Goal: Check status: Check status

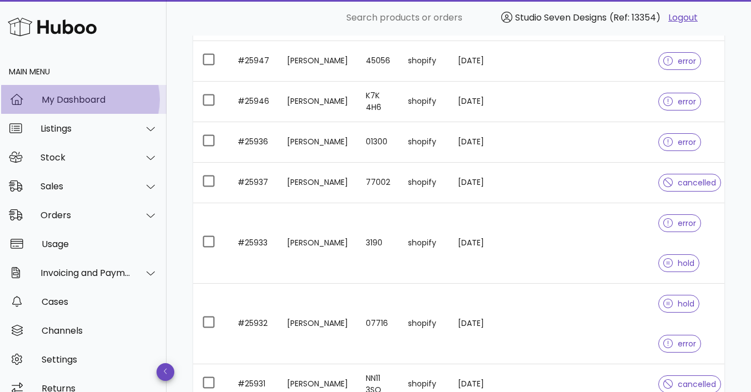
click at [72, 98] on div "My Dashboard" at bounding box center [100, 99] width 116 height 11
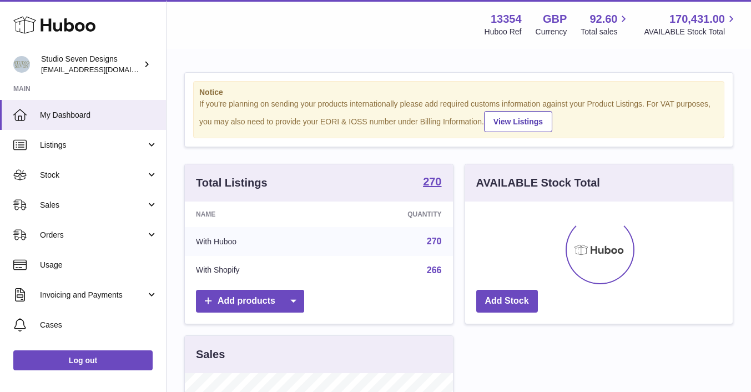
scroll to position [173, 267]
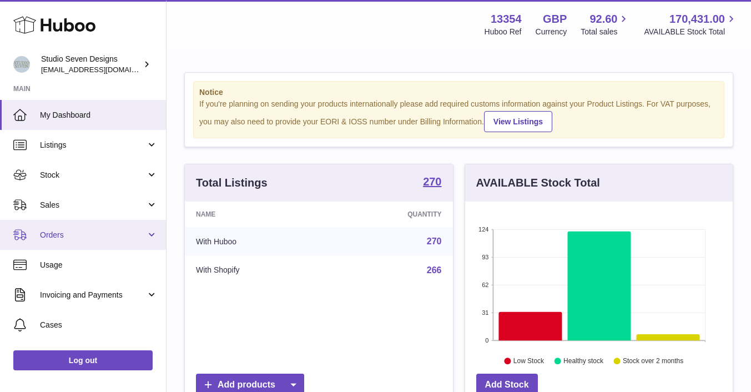
click at [131, 232] on span "Orders" at bounding box center [93, 235] width 106 height 11
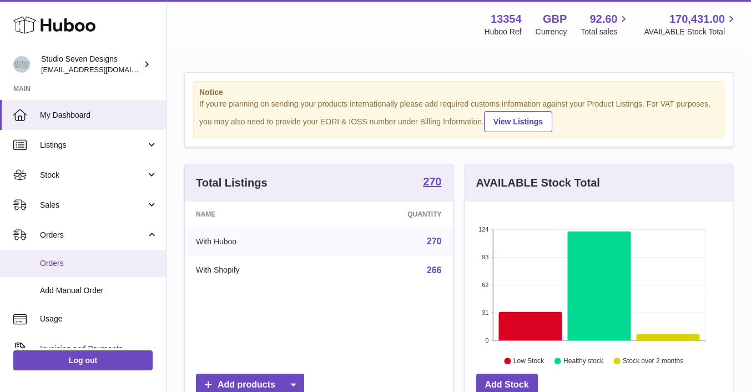
click at [75, 271] on link "Orders" at bounding box center [83, 263] width 166 height 27
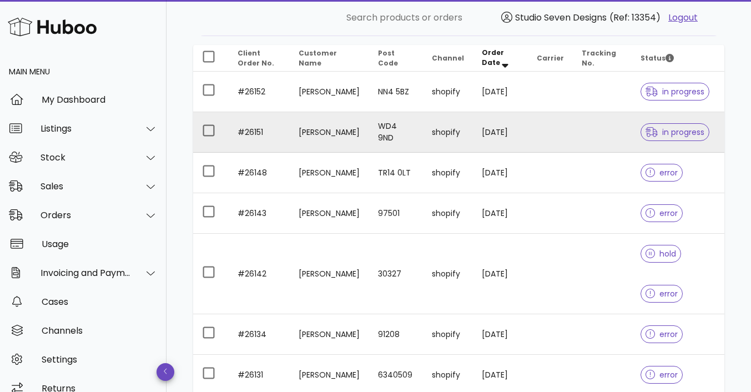
scroll to position [132, 0]
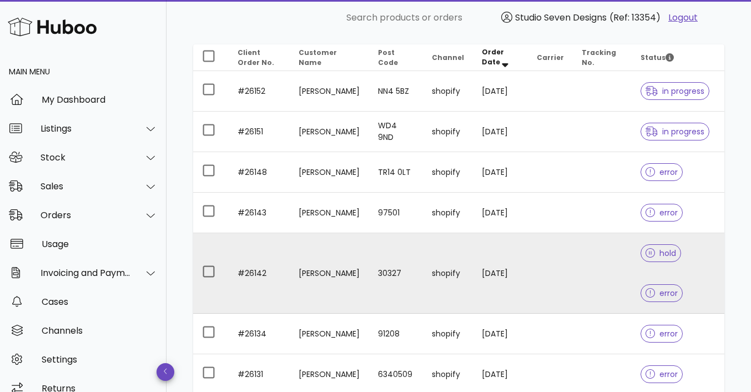
click at [576, 264] on td at bounding box center [602, 273] width 58 height 80
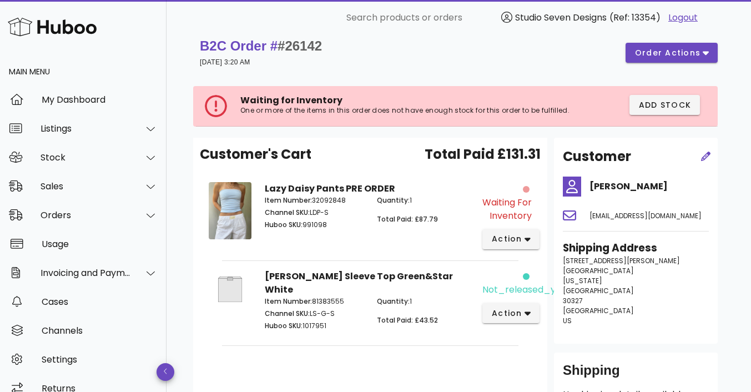
scroll to position [9, 0]
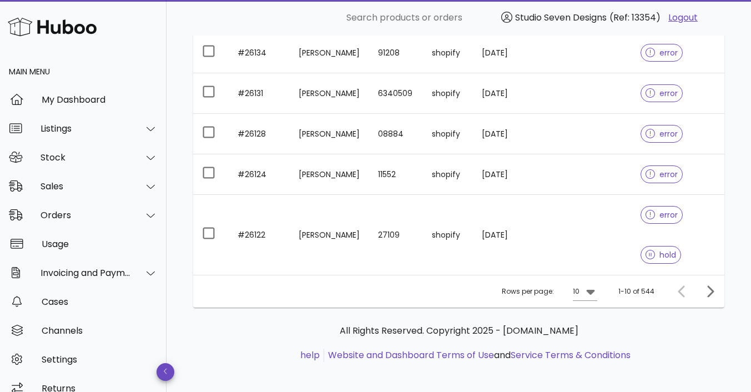
scroll to position [413, 0]
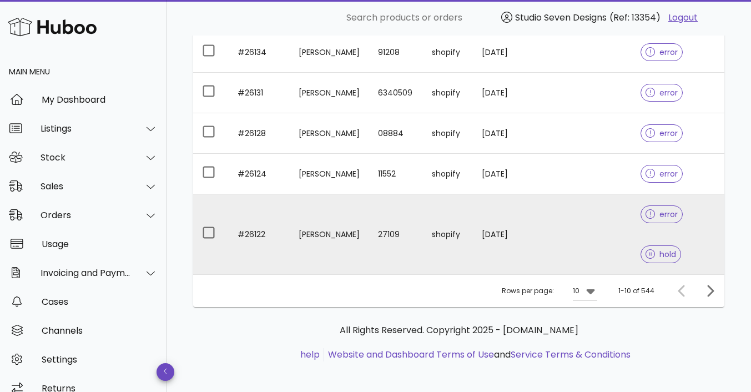
click at [606, 242] on td at bounding box center [602, 234] width 58 height 80
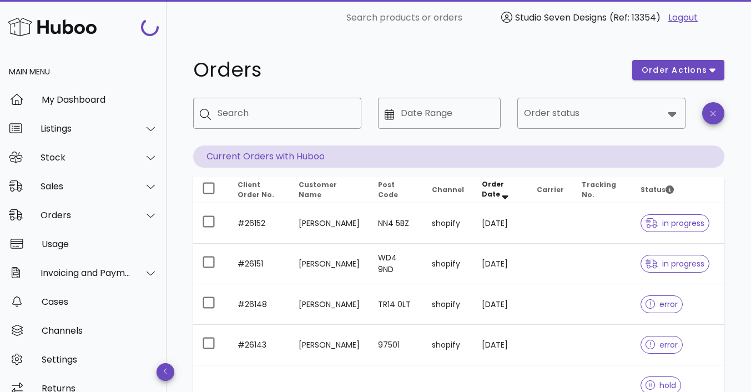
scroll to position [413, 0]
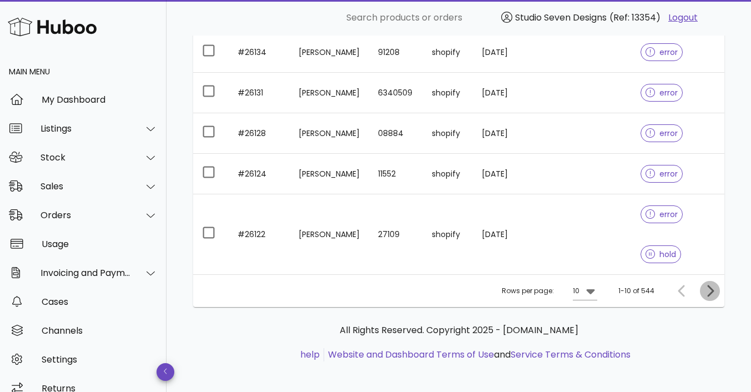
click at [714, 290] on icon "Next page" at bounding box center [709, 290] width 13 height 13
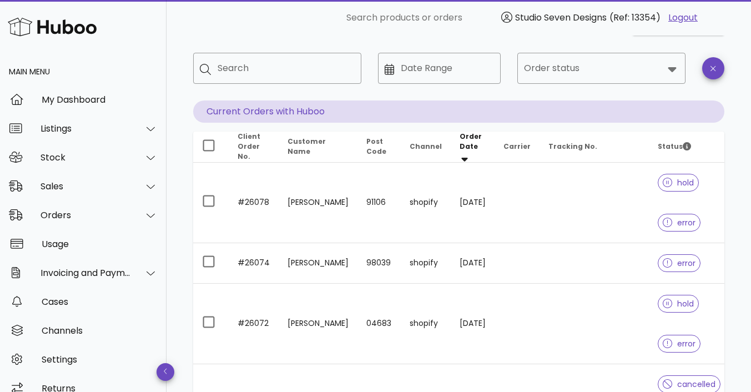
scroll to position [47, 0]
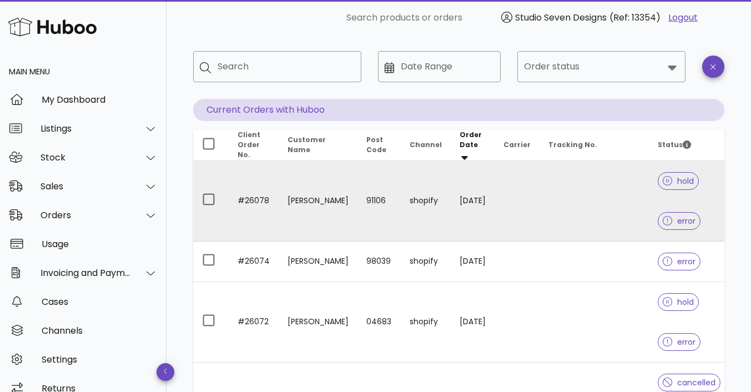
click at [586, 201] on td at bounding box center [593, 201] width 109 height 80
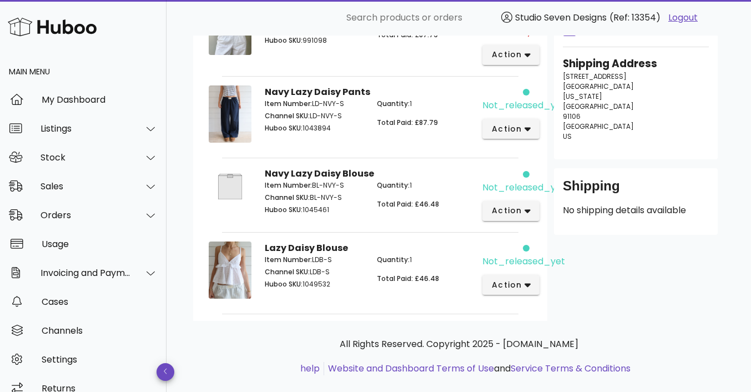
scroll to position [197, 0]
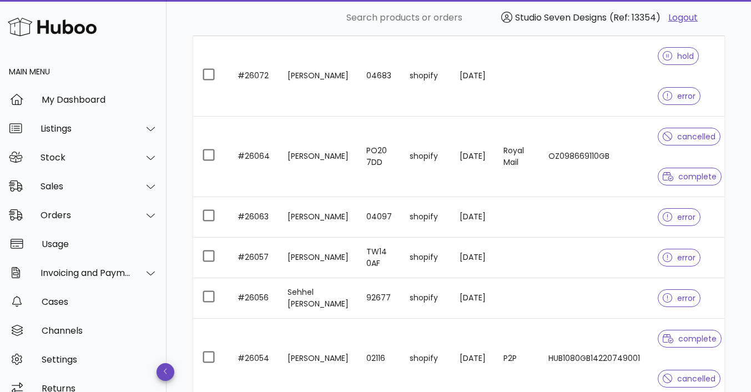
scroll to position [302, 0]
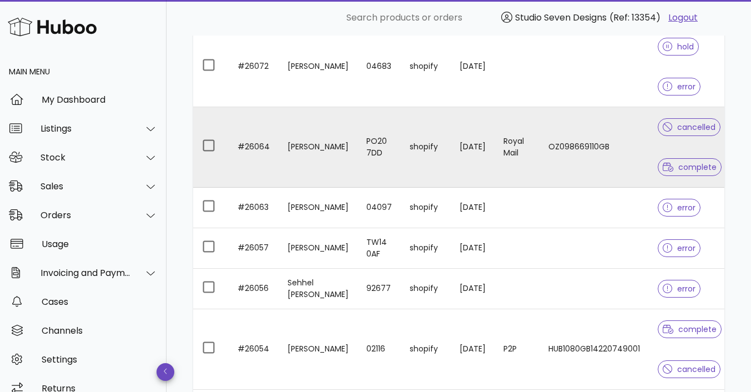
click at [610, 165] on td "OZ098669110GB" at bounding box center [593, 147] width 109 height 80
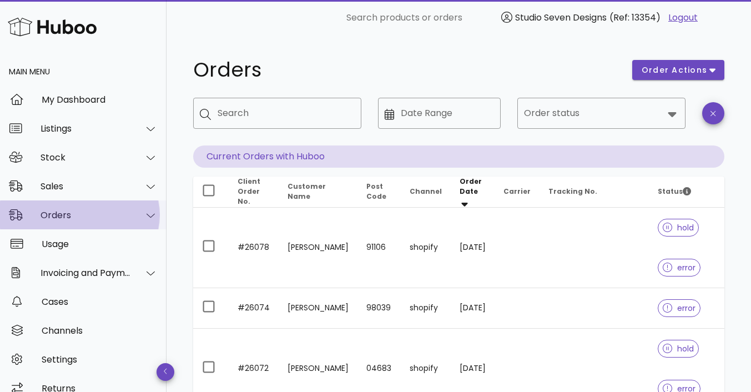
click at [89, 216] on div "Orders" at bounding box center [85, 215] width 90 height 11
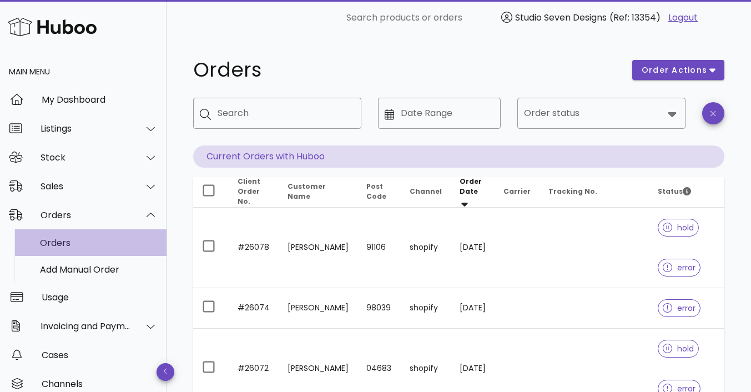
click at [64, 240] on div "Orders" at bounding box center [99, 242] width 118 height 11
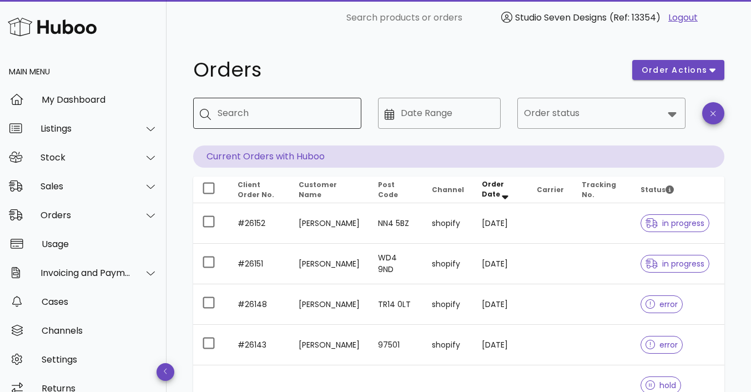
click at [237, 120] on input "Search" at bounding box center [284, 113] width 135 height 18
type input "*****"
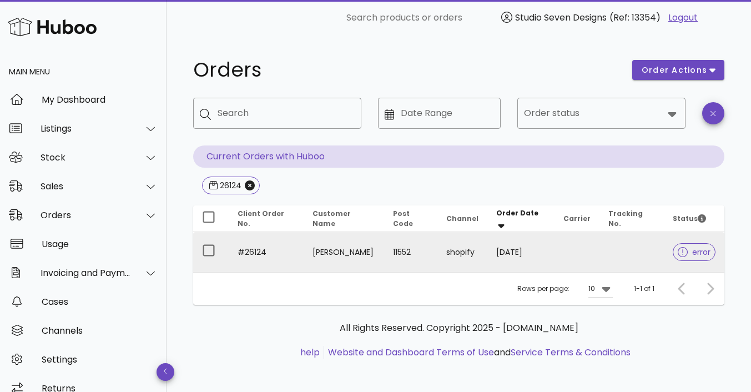
click at [617, 255] on td at bounding box center [631, 252] width 65 height 40
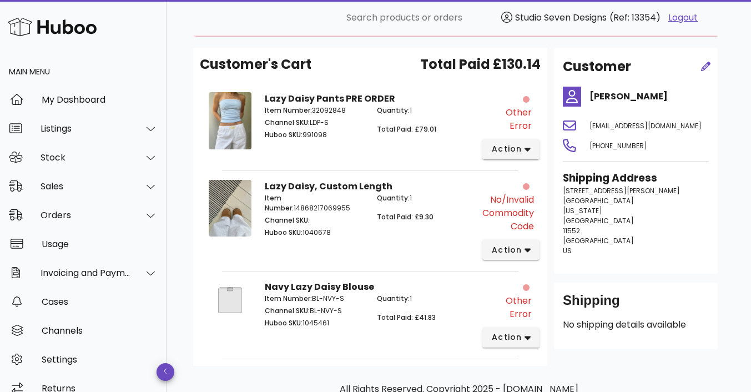
scroll to position [156, 0]
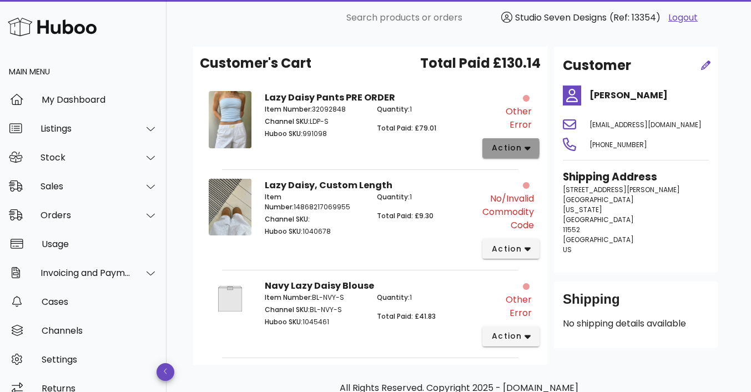
click at [530, 138] on button "action" at bounding box center [510, 148] width 57 height 20
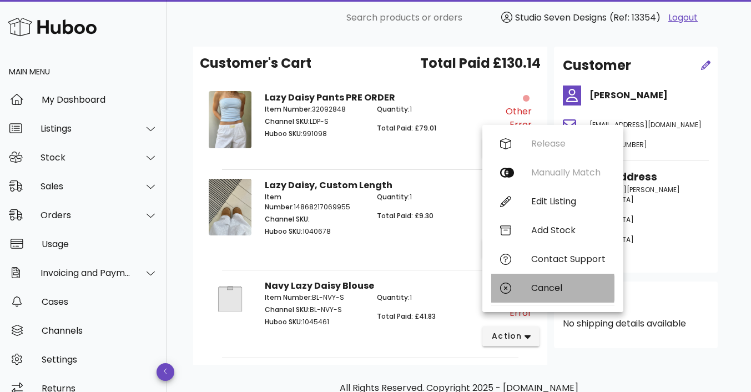
click at [546, 289] on div "Cancel" at bounding box center [568, 287] width 74 height 11
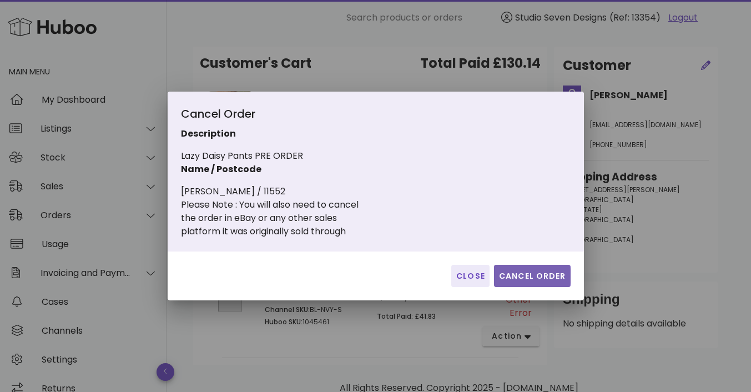
click at [533, 273] on span "Cancel Order" at bounding box center [532, 276] width 68 height 12
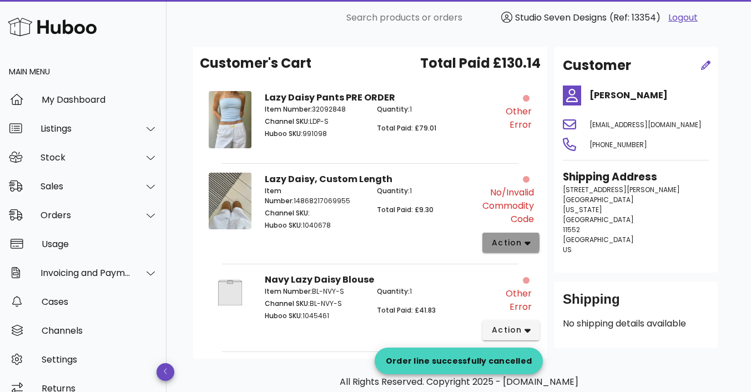
click at [528, 243] on icon "button" at bounding box center [527, 243] width 6 height 4
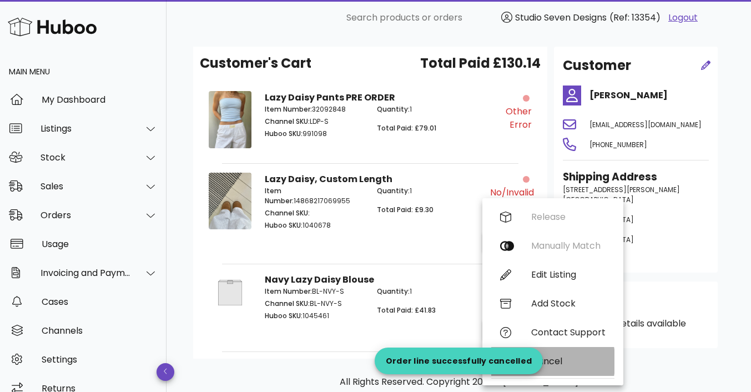
click at [563, 358] on div "Cancel" at bounding box center [568, 361] width 74 height 11
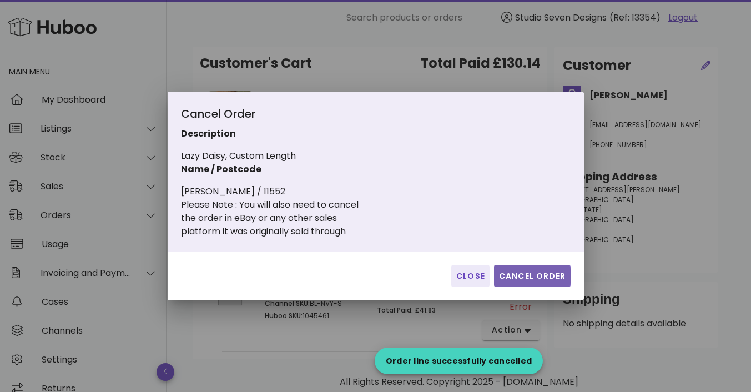
click at [546, 276] on span "Cancel Order" at bounding box center [532, 276] width 68 height 12
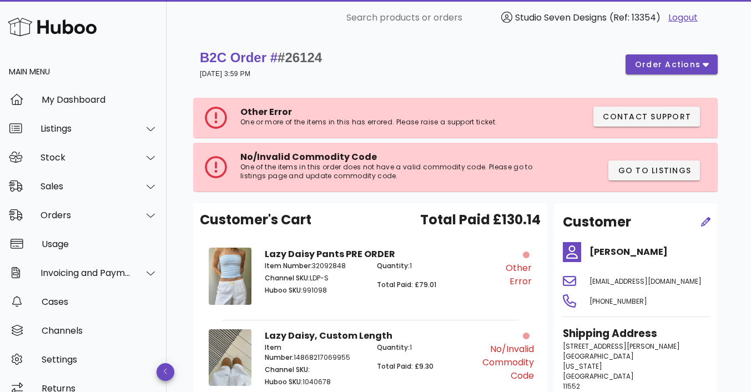
scroll to position [3, 0]
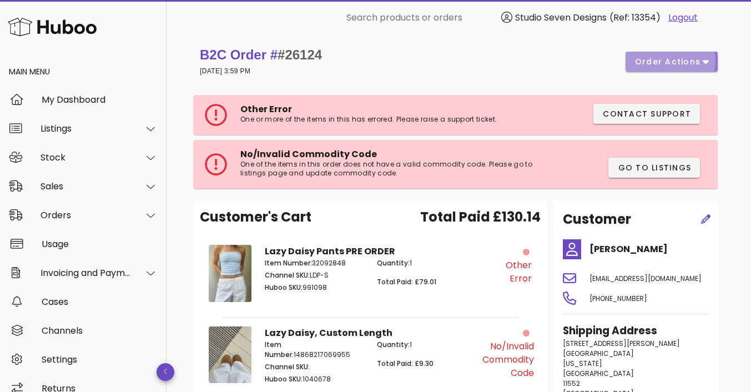
click at [693, 60] on span "order actions" at bounding box center [667, 62] width 67 height 12
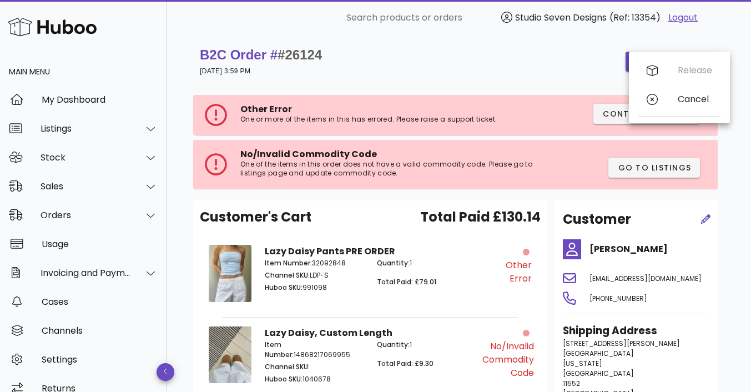
click at [502, 87] on div "Other Error One or more of the items in this has errored. Please raise a suppor…" at bounding box center [458, 142] width 531 height 117
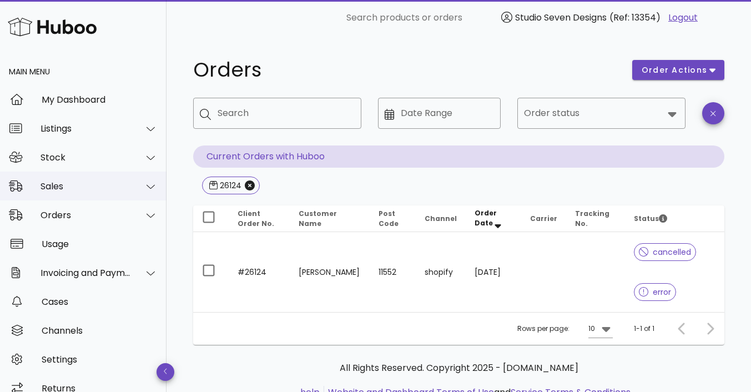
click at [60, 193] on div "Sales" at bounding box center [83, 185] width 166 height 29
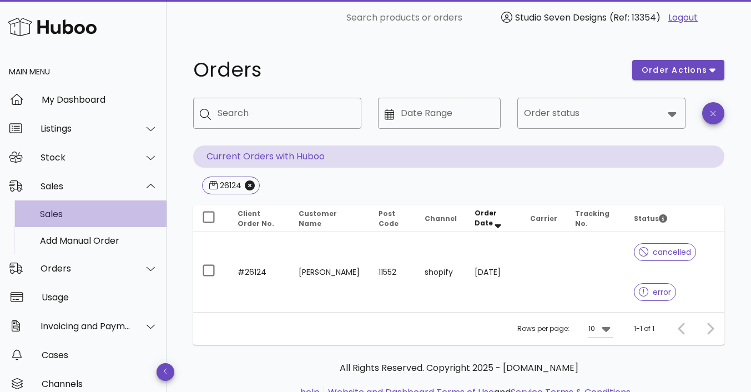
click at [66, 217] on div "Sales" at bounding box center [99, 214] width 118 height 11
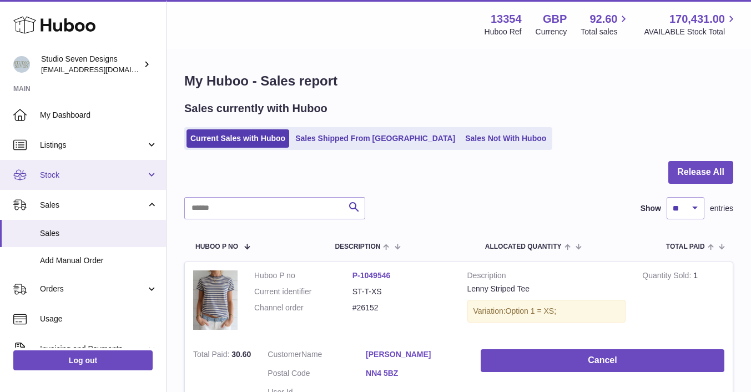
click at [50, 171] on span "Stock" at bounding box center [93, 175] width 106 height 11
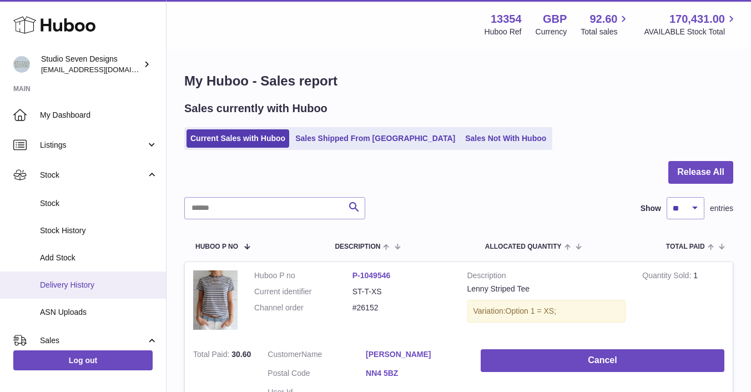
click at [74, 288] on span "Delivery History" at bounding box center [99, 285] width 118 height 11
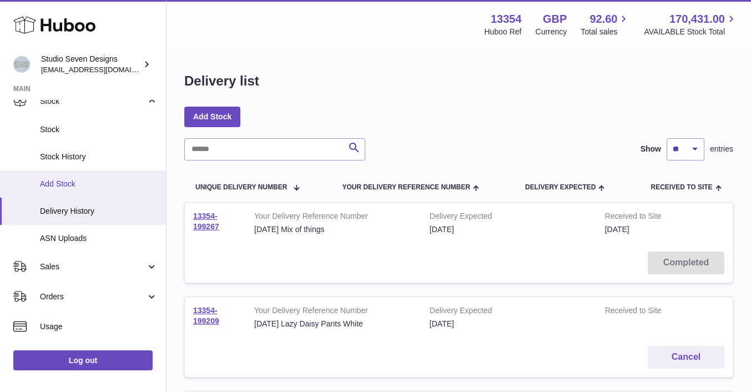
scroll to position [103, 0]
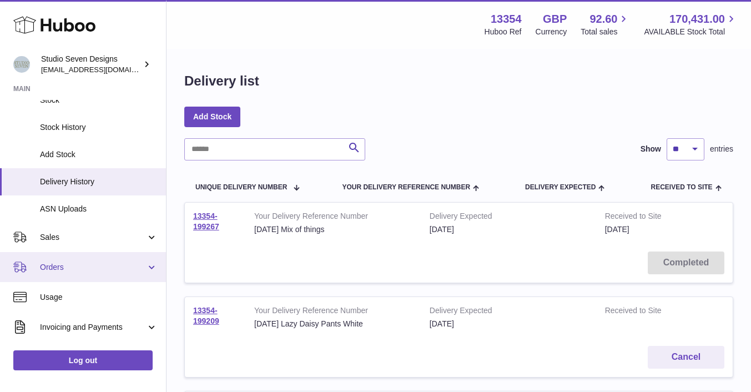
click at [79, 269] on span "Orders" at bounding box center [93, 267] width 106 height 11
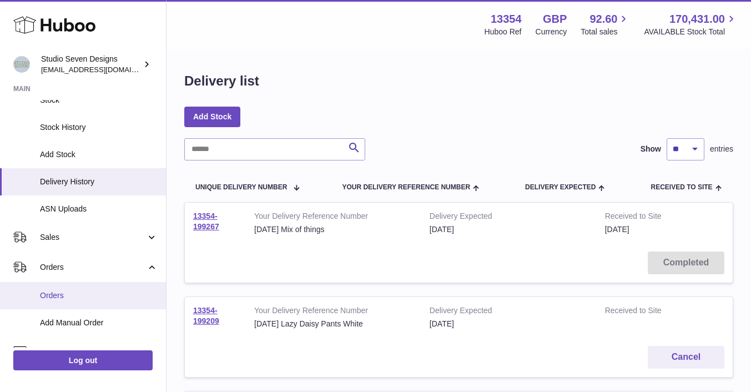
click at [73, 292] on span "Orders" at bounding box center [99, 295] width 118 height 11
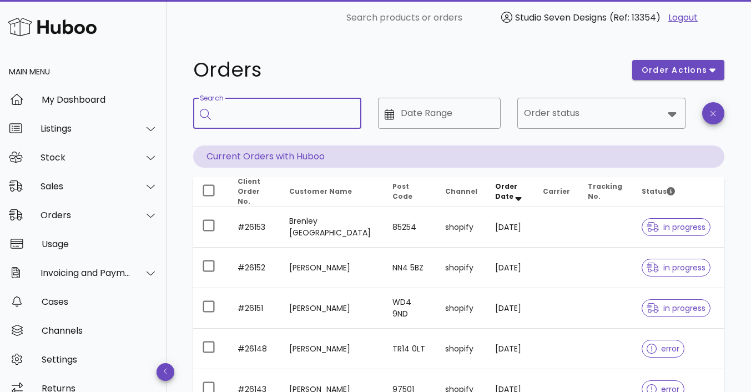
click at [241, 119] on input "Search" at bounding box center [284, 113] width 135 height 18
type input "*****"
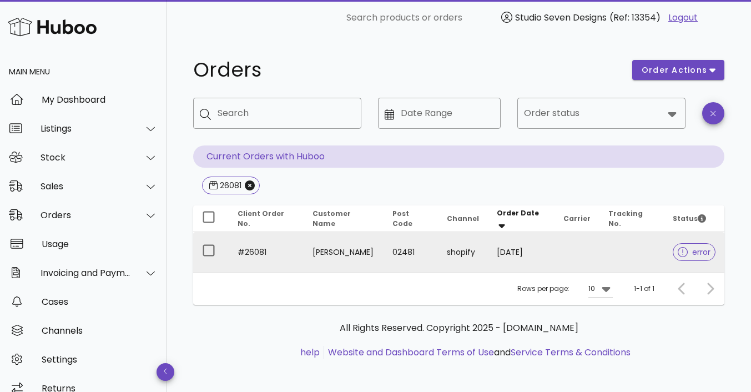
click at [594, 254] on td at bounding box center [576, 252] width 45 height 40
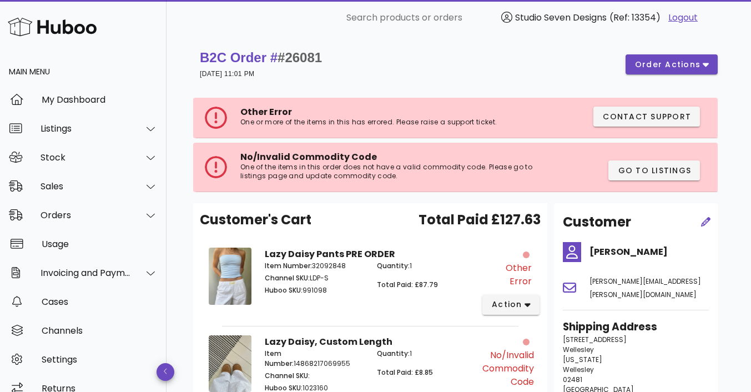
scroll to position [144, 0]
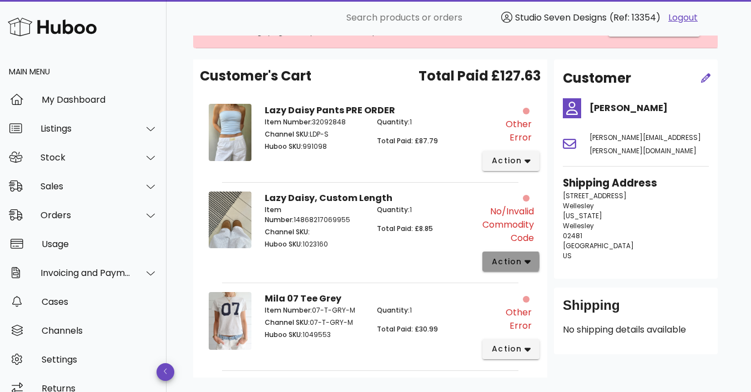
click at [528, 257] on icon "button" at bounding box center [527, 261] width 6 height 10
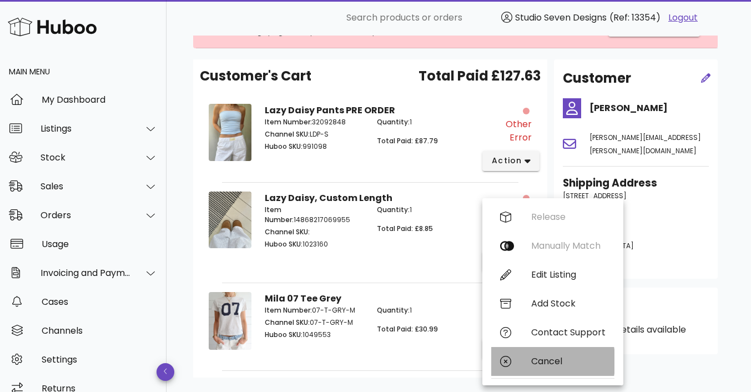
click at [552, 364] on div "Cancel" at bounding box center [568, 361] width 74 height 11
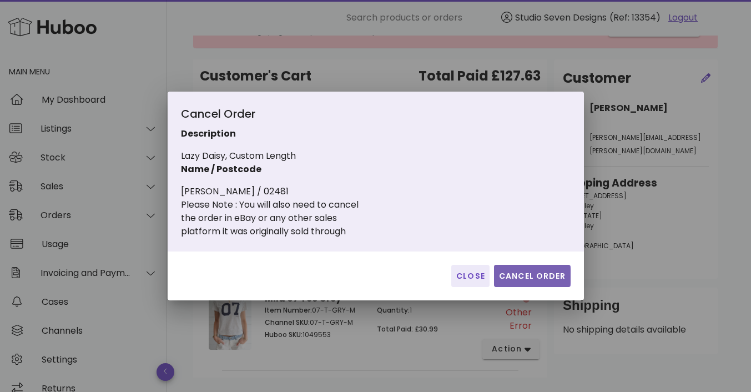
click at [540, 278] on span "Cancel Order" at bounding box center [532, 276] width 68 height 12
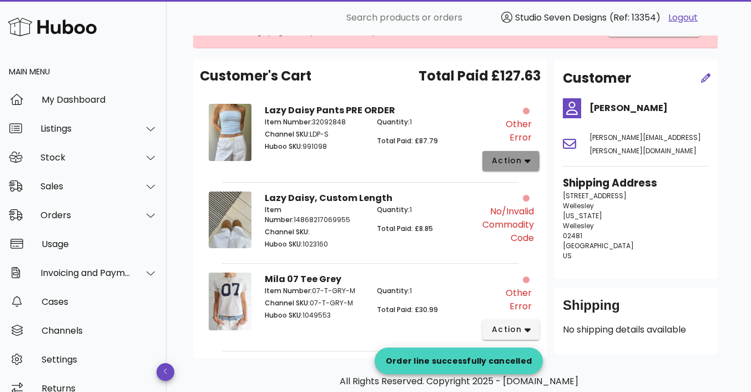
click at [528, 159] on icon "button" at bounding box center [527, 161] width 6 height 4
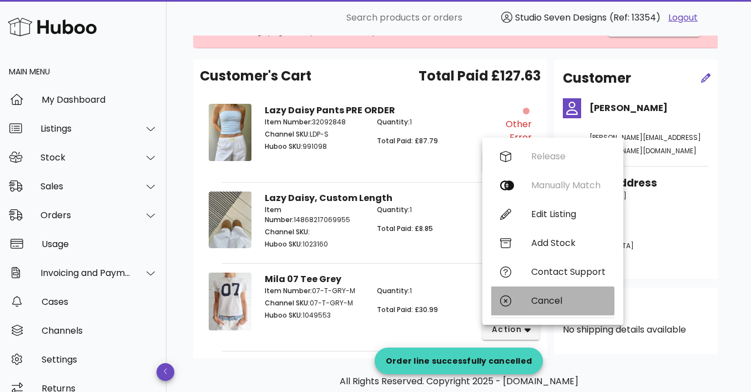
click at [553, 302] on div "Cancel" at bounding box center [568, 300] width 74 height 11
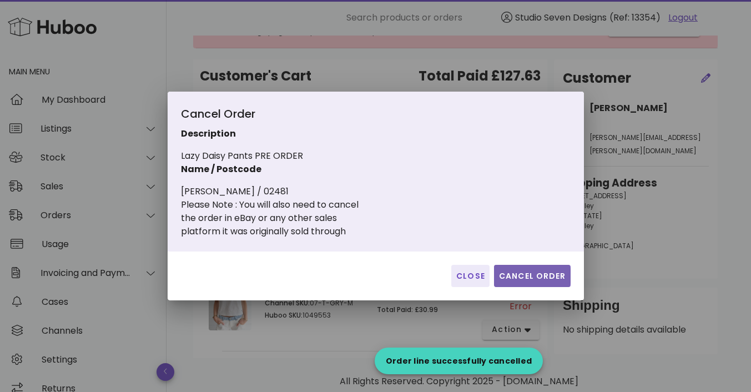
click at [531, 274] on span "Cancel Order" at bounding box center [532, 276] width 68 height 12
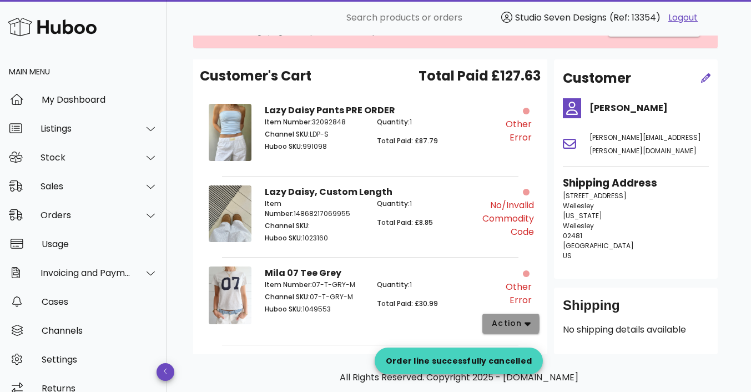
click at [528, 317] on span "action" at bounding box center [510, 323] width 39 height 12
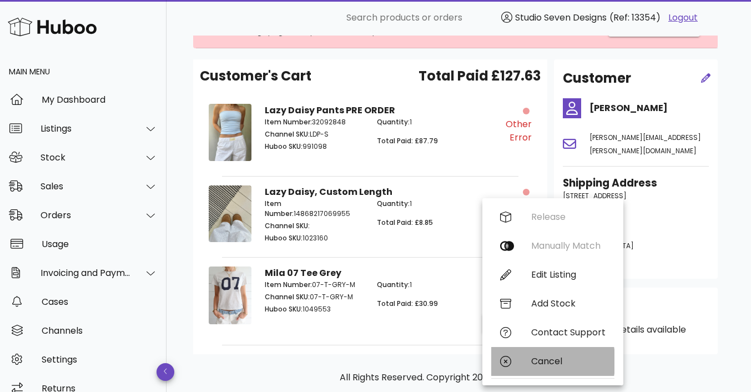
click at [547, 358] on div "Cancel" at bounding box center [568, 361] width 74 height 11
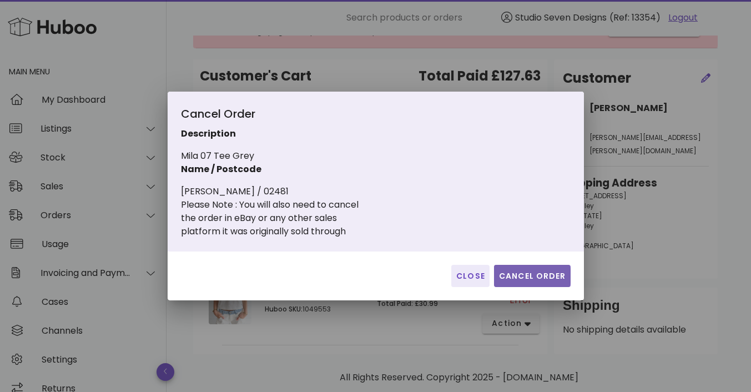
click at [526, 273] on span "Cancel Order" at bounding box center [532, 276] width 68 height 12
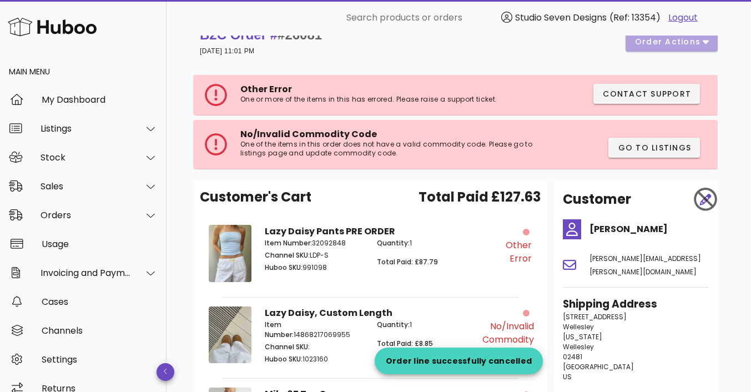
scroll to position [0, 0]
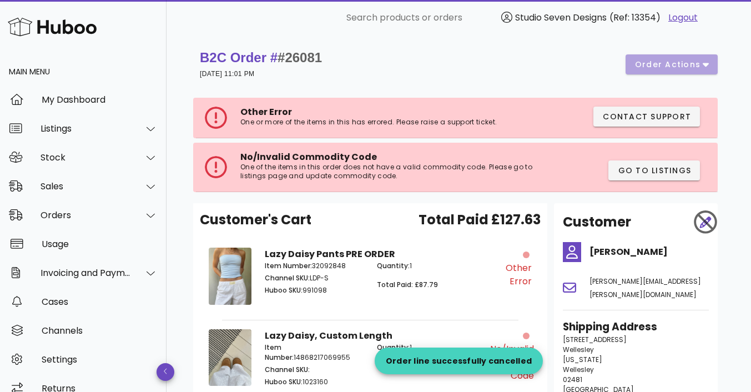
click at [681, 63] on div "B2C Order # #26081 15 August 2025 at 11:01 PM order actions" at bounding box center [459, 64] width 518 height 31
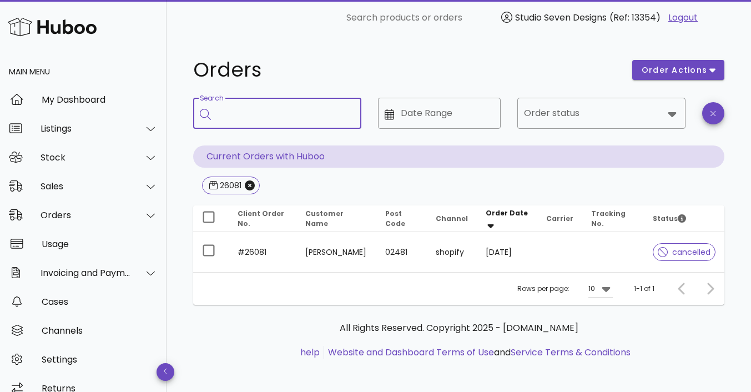
click at [232, 109] on input "Search" at bounding box center [284, 113] width 135 height 18
type input "*****"
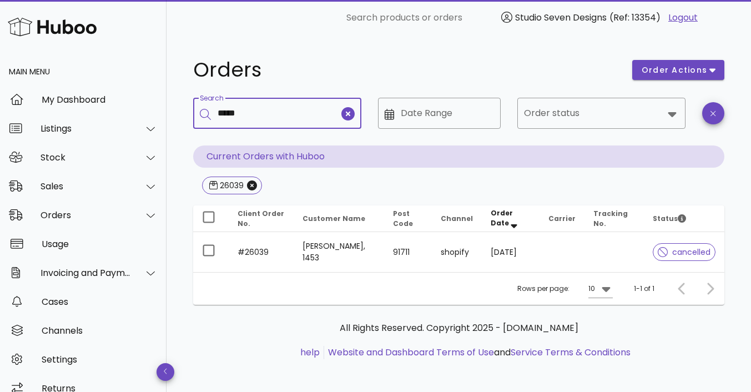
type input "*****"
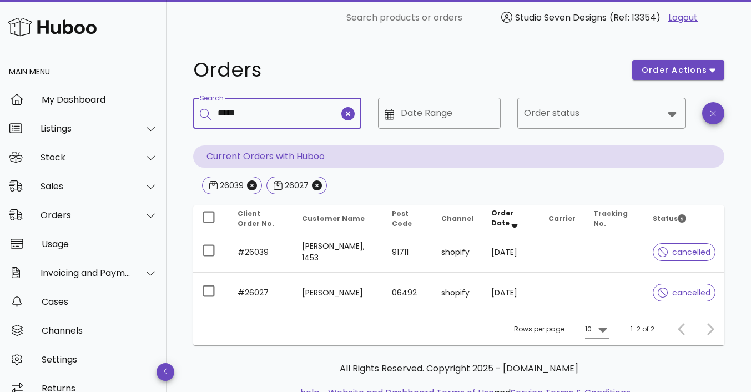
type input "*****"
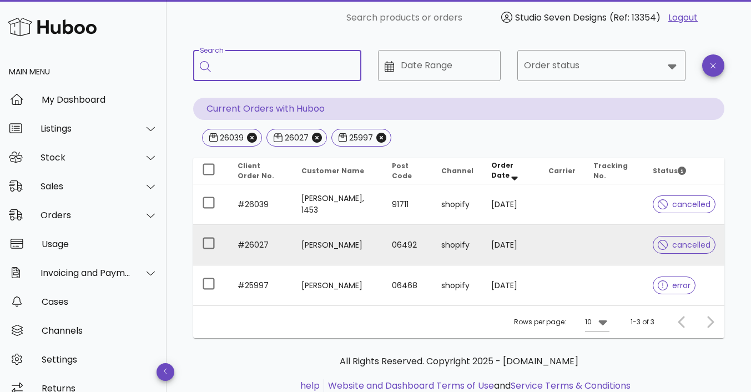
scroll to position [56, 0]
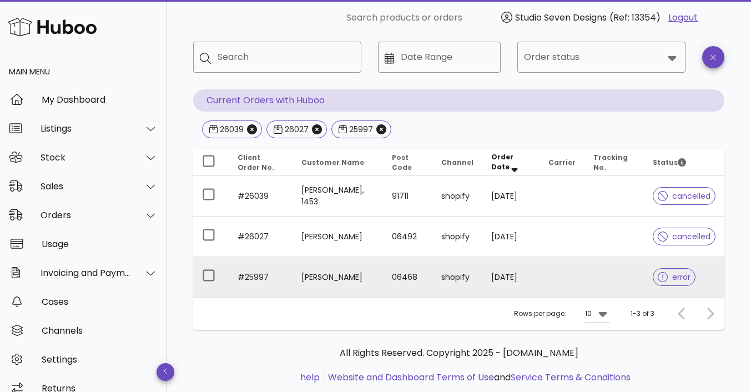
click at [594, 275] on td at bounding box center [613, 277] width 59 height 40
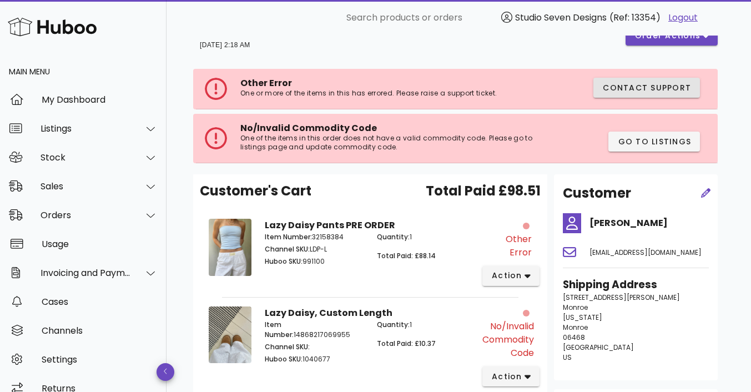
scroll to position [10, 0]
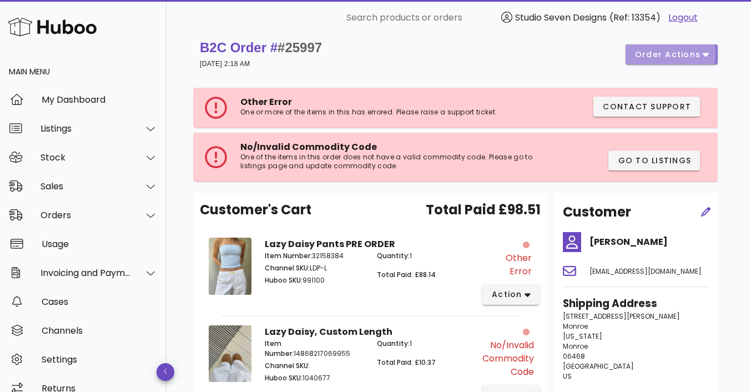
click at [703, 60] on span "order actions" at bounding box center [671, 55] width 74 height 12
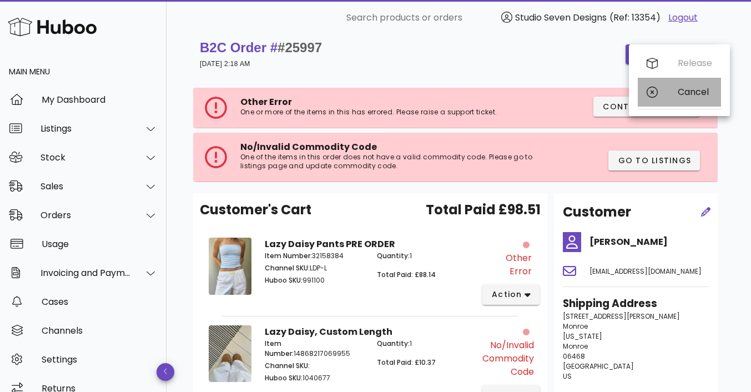
click at [701, 95] on div "Cancel" at bounding box center [694, 92] width 34 height 11
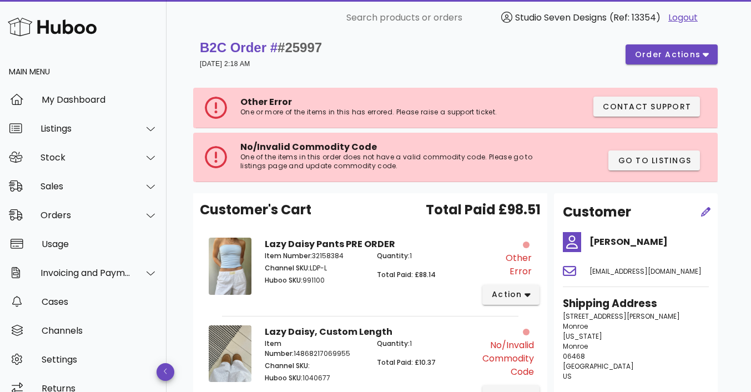
scroll to position [0, 0]
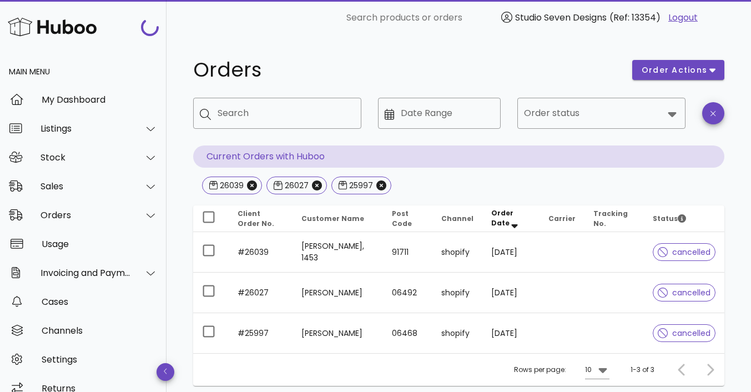
scroll to position [56, 0]
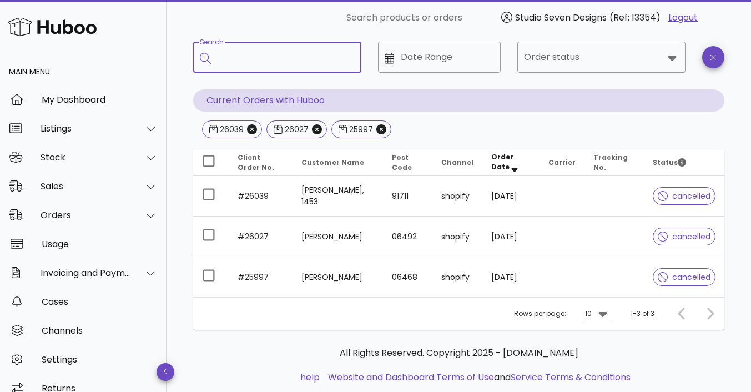
click at [282, 63] on input "Search" at bounding box center [284, 57] width 135 height 18
type input "*****"
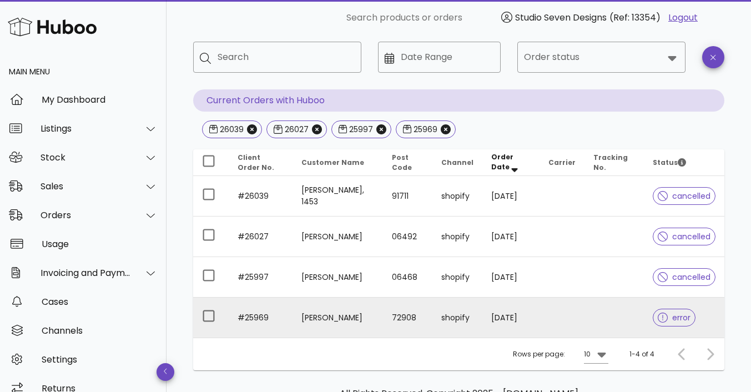
click at [591, 316] on td at bounding box center [613, 317] width 59 height 40
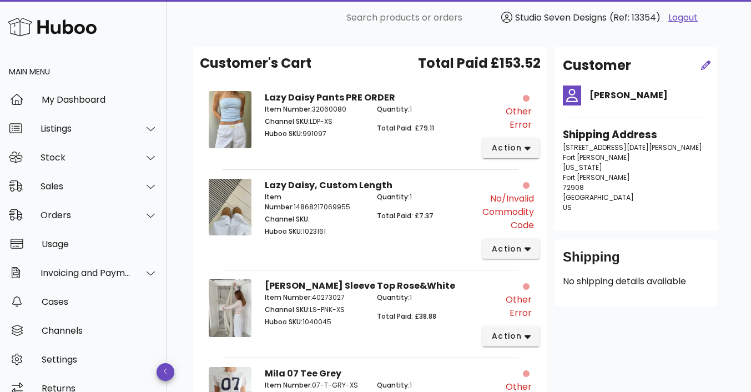
scroll to position [197, 0]
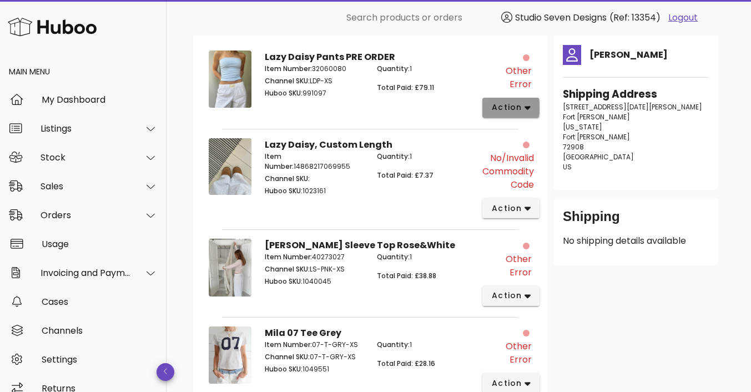
click at [524, 103] on icon "button" at bounding box center [527, 108] width 6 height 10
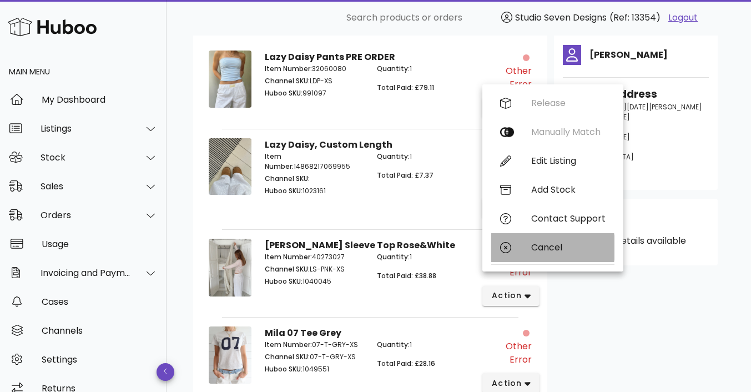
click at [548, 245] on div "Cancel" at bounding box center [568, 247] width 74 height 11
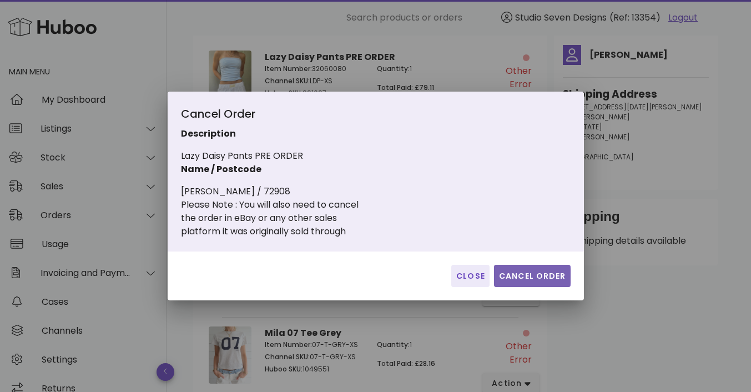
click at [536, 273] on span "Cancel Order" at bounding box center [532, 276] width 68 height 12
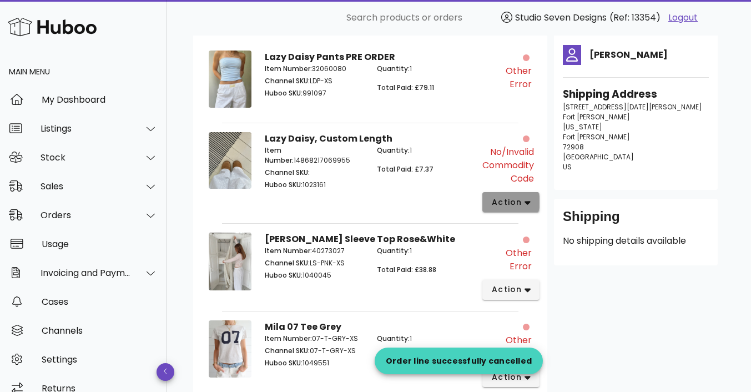
click at [524, 206] on icon "button" at bounding box center [527, 203] width 6 height 10
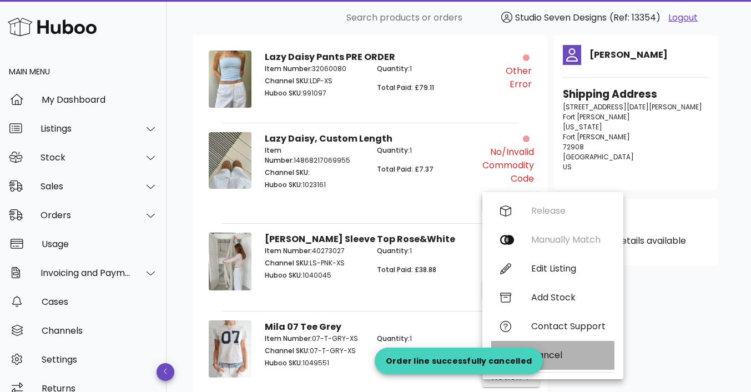
click at [554, 353] on div "Cancel" at bounding box center [568, 355] width 74 height 11
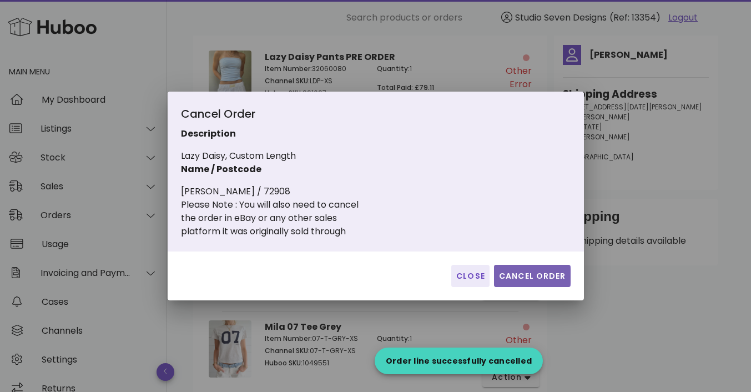
click at [548, 275] on span "Cancel Order" at bounding box center [532, 276] width 68 height 12
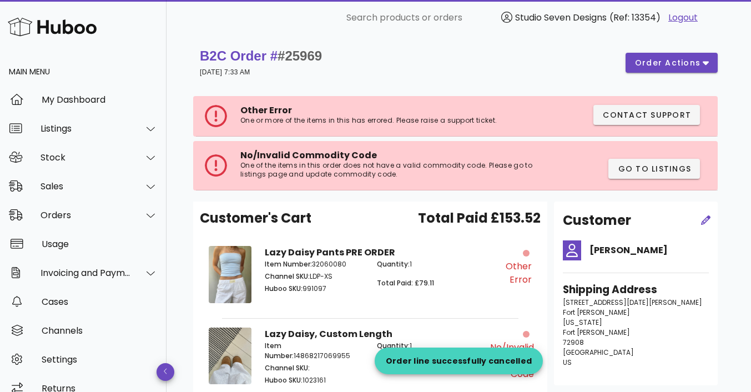
scroll to position [1, 0]
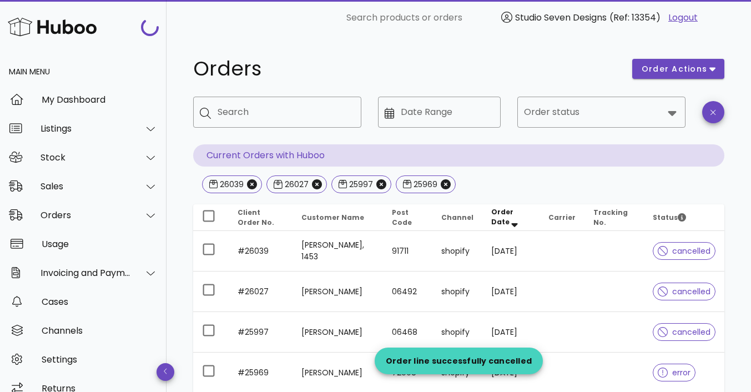
scroll to position [56, 0]
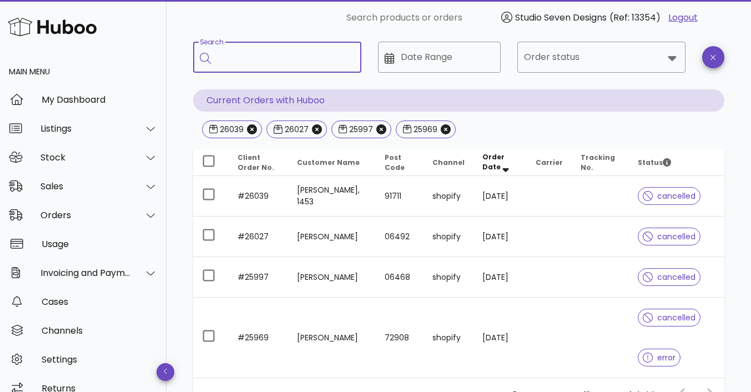
click at [309, 54] on input "Search" at bounding box center [284, 57] width 135 height 18
type input "*****"
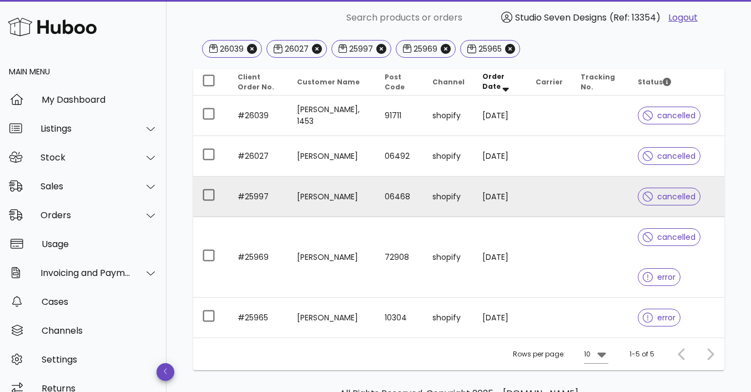
scroll to position [137, 0]
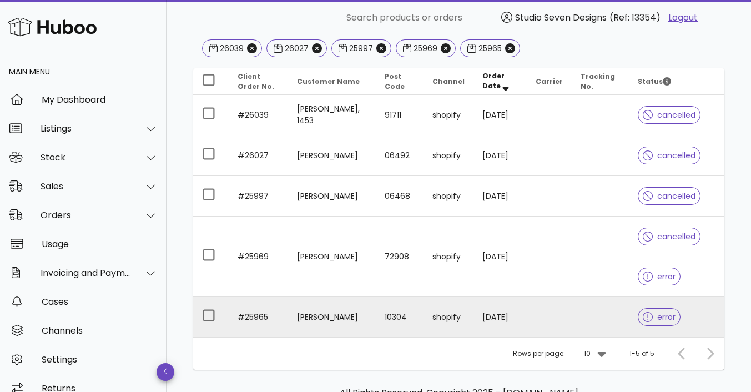
click at [594, 317] on td at bounding box center [599, 317] width 57 height 40
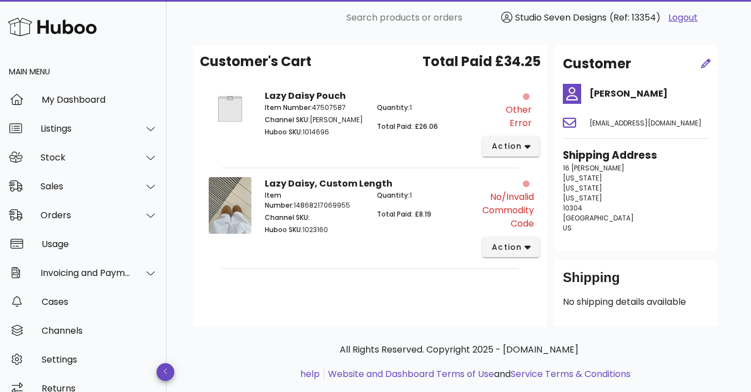
scroll to position [172, 0]
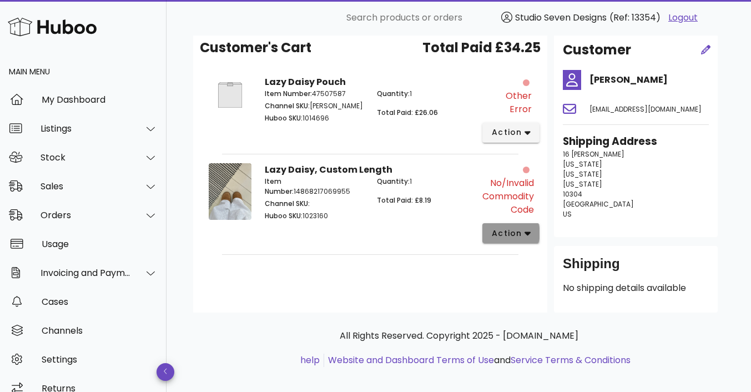
click at [531, 224] on button "action" at bounding box center [510, 233] width 57 height 20
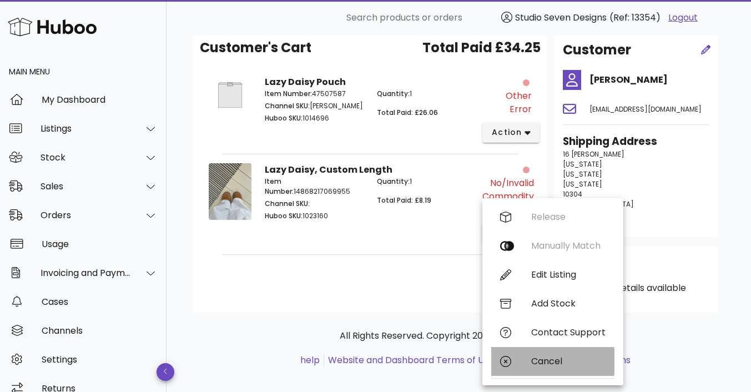
click at [554, 358] on div "Cancel" at bounding box center [568, 361] width 74 height 11
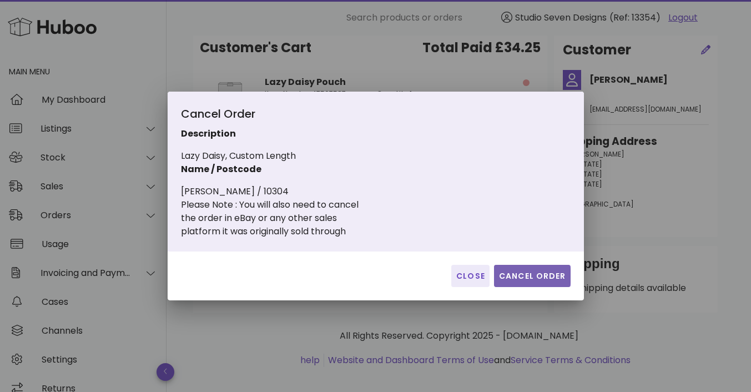
click at [538, 276] on span "Cancel Order" at bounding box center [532, 276] width 68 height 12
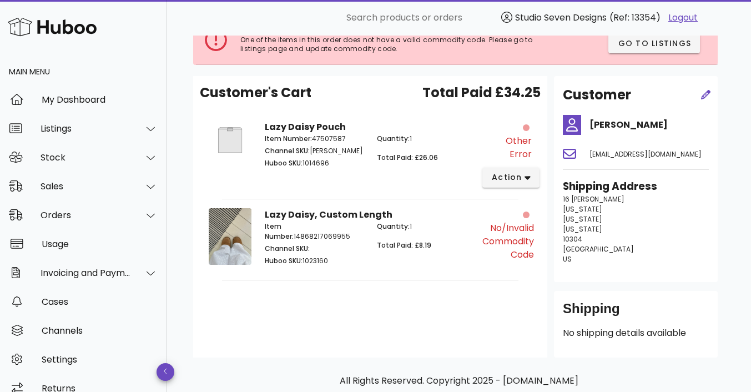
scroll to position [0, 0]
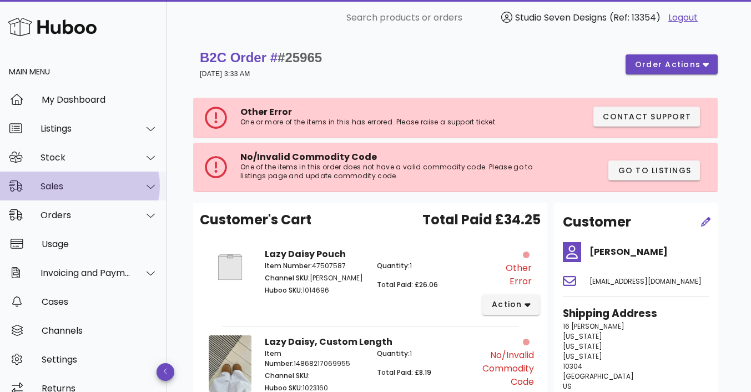
click at [87, 186] on div "Sales" at bounding box center [85, 186] width 90 height 11
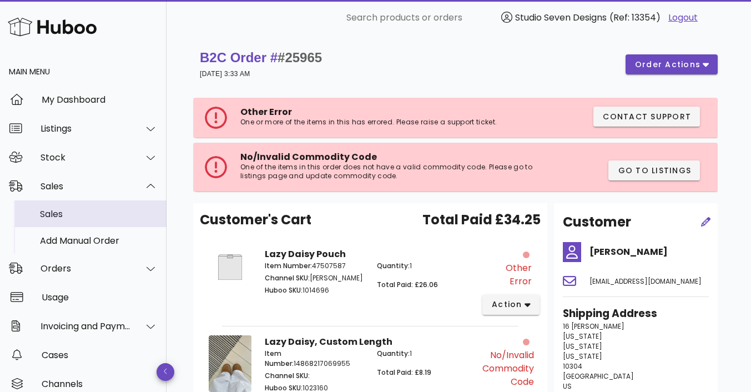
click at [68, 221] on div "Sales" at bounding box center [99, 214] width 118 height 24
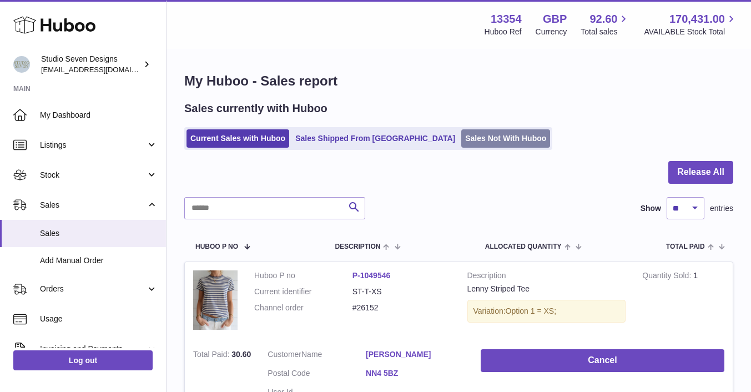
click at [461, 133] on link "Sales Not With Huboo" at bounding box center [505, 138] width 89 height 18
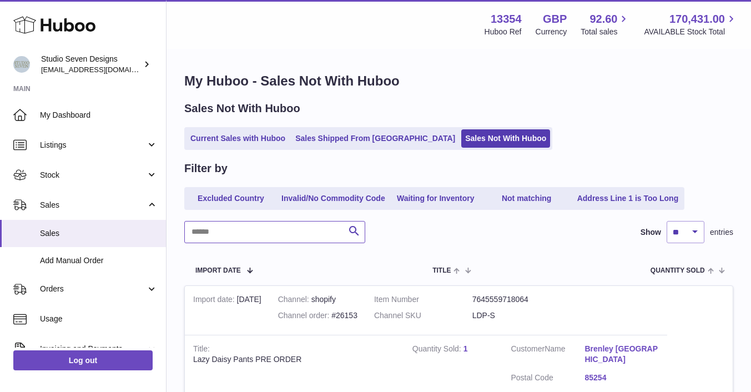
click at [229, 229] on input "text" at bounding box center [274, 232] width 181 height 22
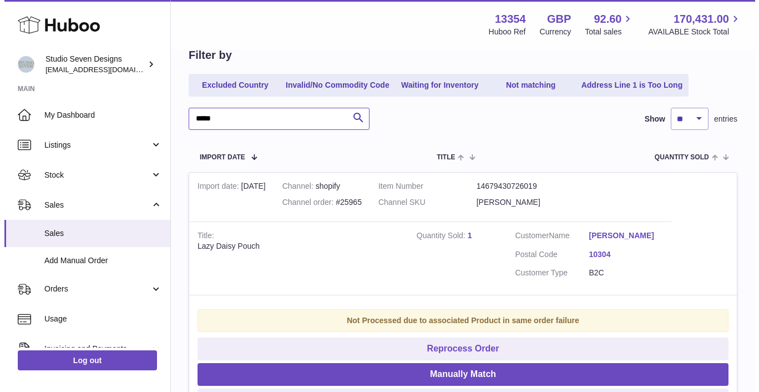
scroll to position [242, 0]
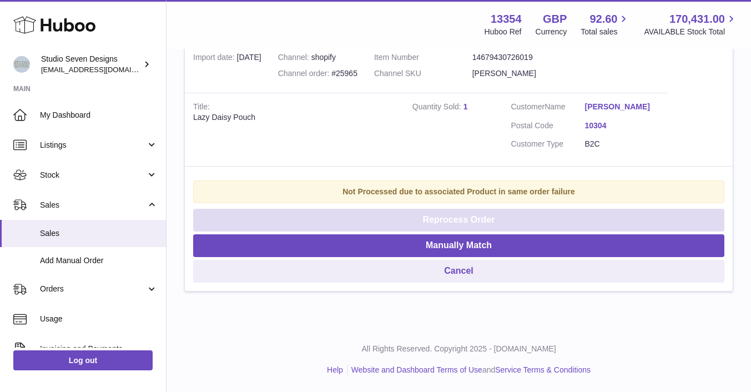
click at [475, 221] on button "Reprocess Order" at bounding box center [458, 220] width 531 height 23
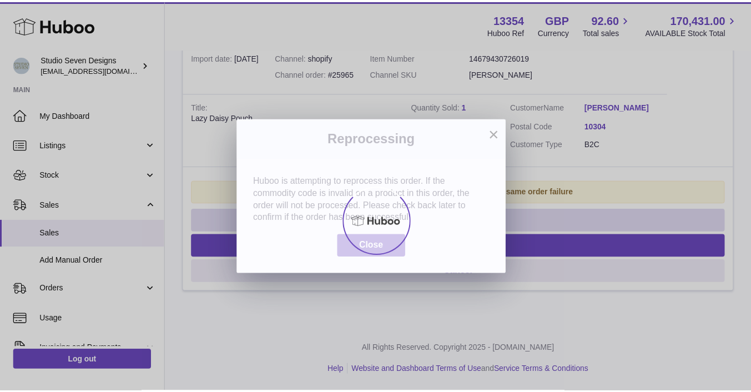
scroll to position [0, 0]
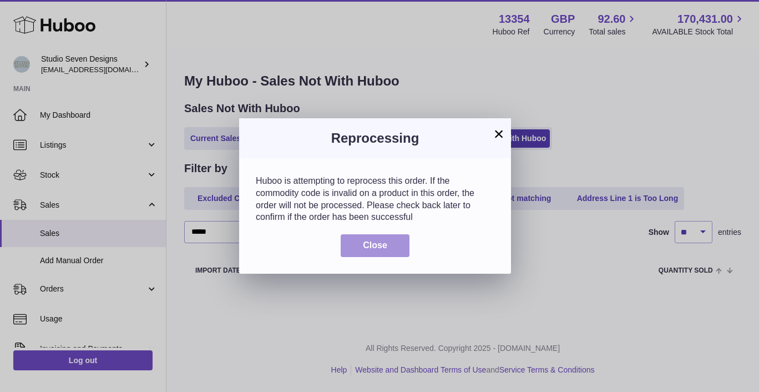
click at [388, 246] on button "Close" at bounding box center [375, 245] width 69 height 23
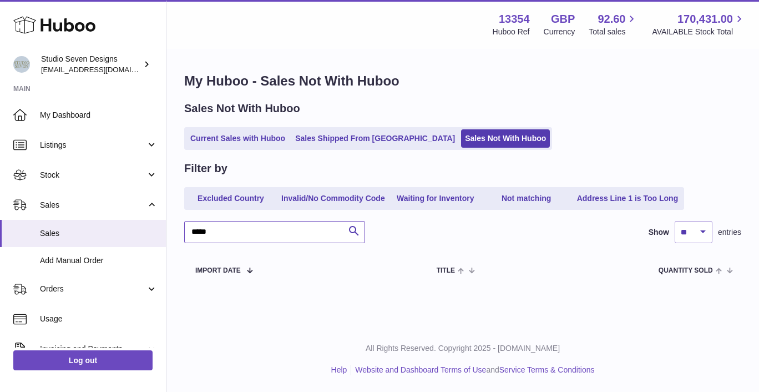
click at [236, 236] on input "*****" at bounding box center [274, 232] width 181 height 22
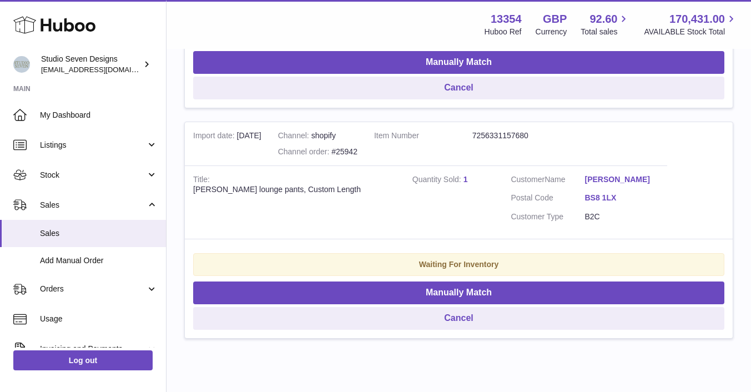
scroll to position [387, 0]
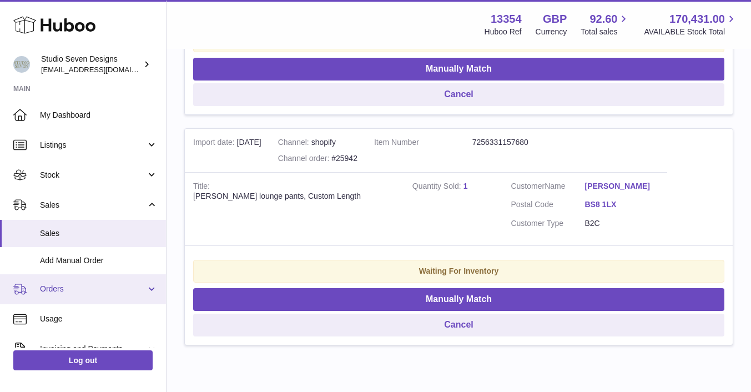
type input "*****"
click at [85, 289] on span "Orders" at bounding box center [93, 288] width 106 height 11
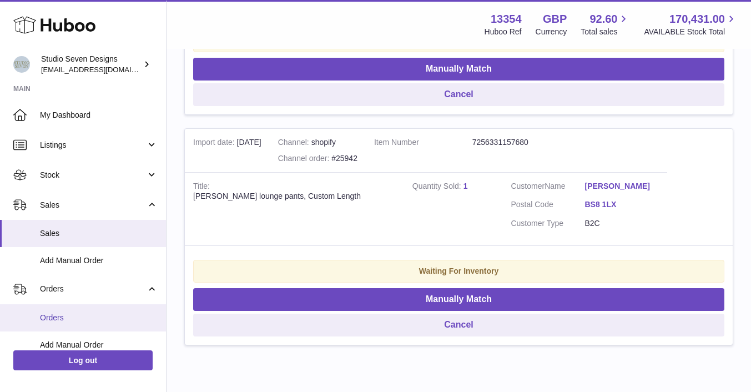
click at [82, 311] on link "Orders" at bounding box center [83, 317] width 166 height 27
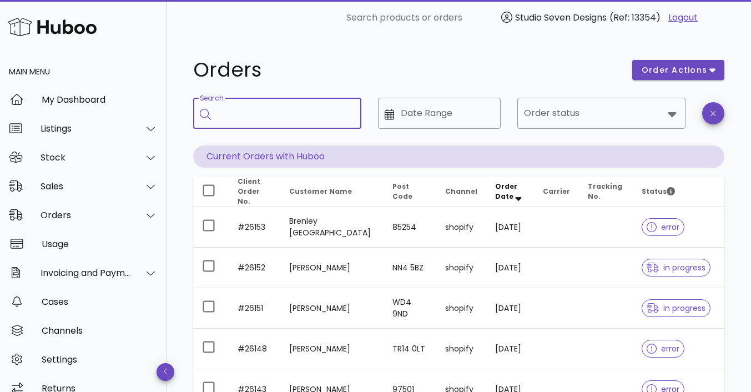
click at [262, 117] on input "Search" at bounding box center [284, 113] width 135 height 18
type input "*****"
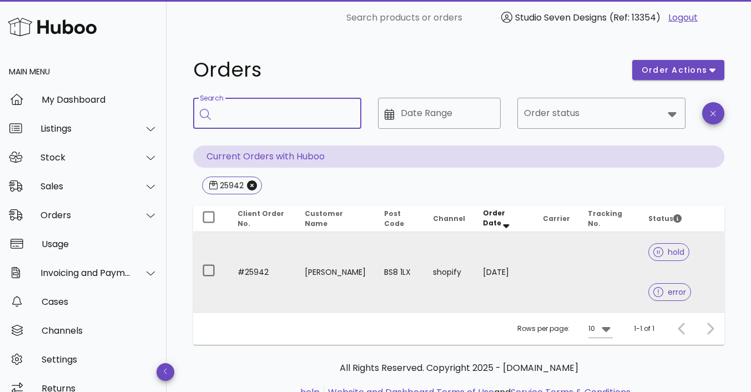
click at [624, 257] on td at bounding box center [609, 272] width 61 height 80
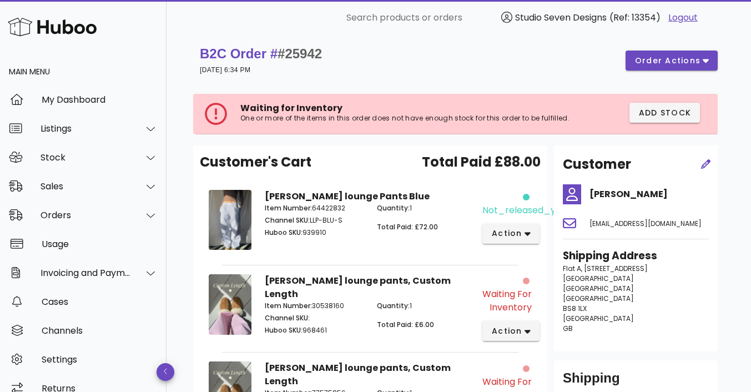
scroll to position [1, 0]
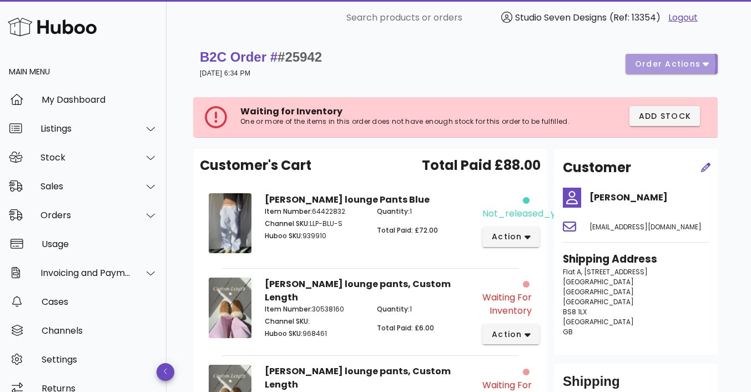
click at [704, 60] on icon "button" at bounding box center [705, 64] width 6 height 10
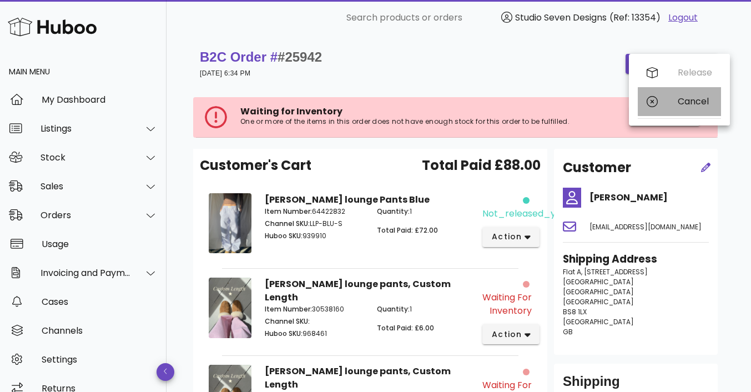
click at [699, 104] on div "Cancel" at bounding box center [694, 101] width 34 height 11
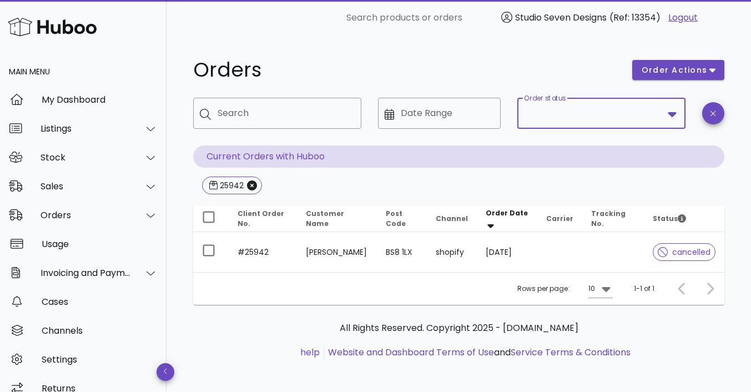
click at [544, 119] on input "Order status" at bounding box center [593, 113] width 139 height 18
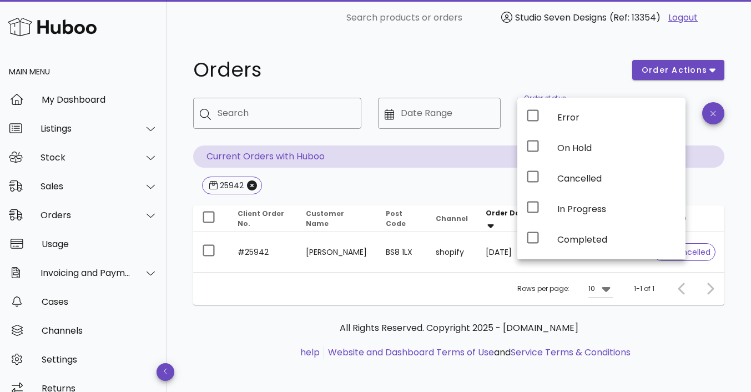
click at [545, 44] on div "Orders order actions ​ Search ​ Date Range ​ Order status Current Orders with H…" at bounding box center [458, 215] width 584 height 359
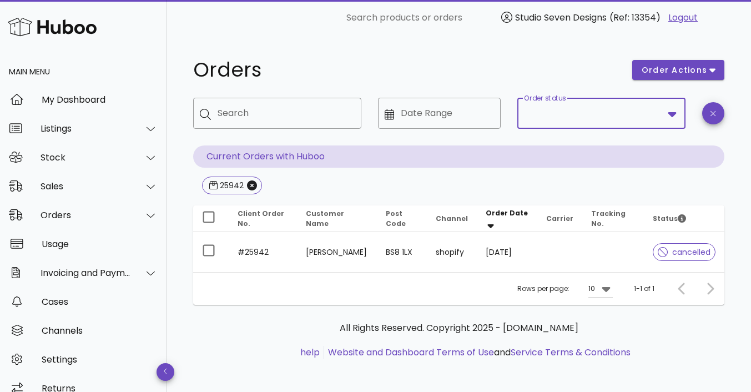
click at [551, 111] on input "Order status" at bounding box center [593, 113] width 139 height 18
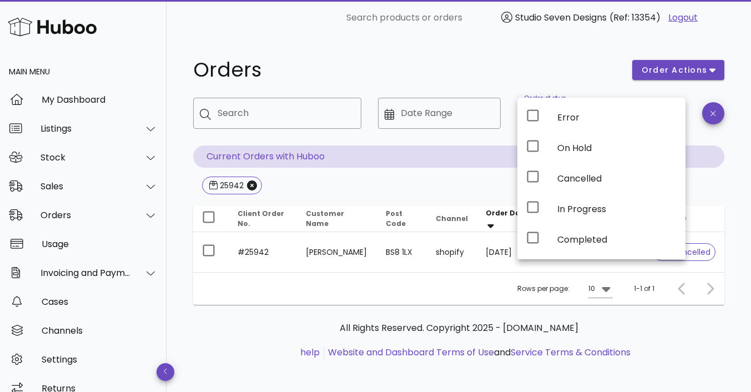
click at [554, 75] on h1 "Orders" at bounding box center [406, 70] width 426 height 20
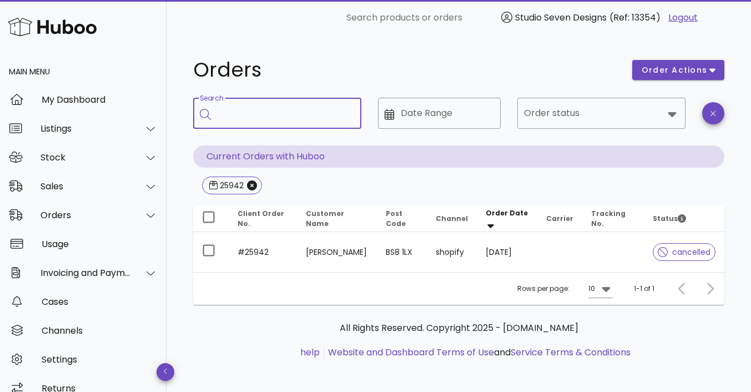
click at [295, 113] on input "Search" at bounding box center [284, 113] width 135 height 18
type input "*****"
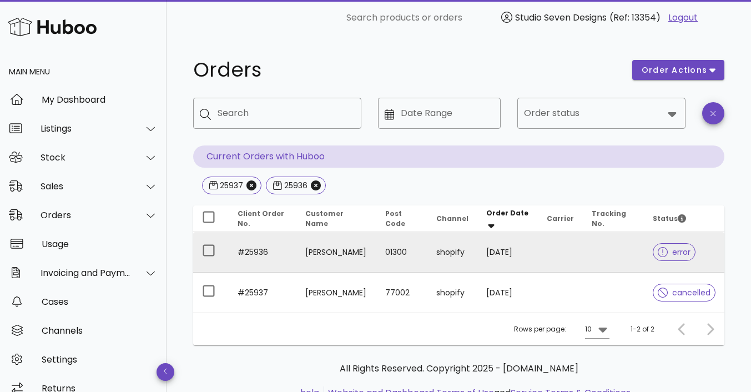
click at [590, 247] on td at bounding box center [614, 252] width 62 height 40
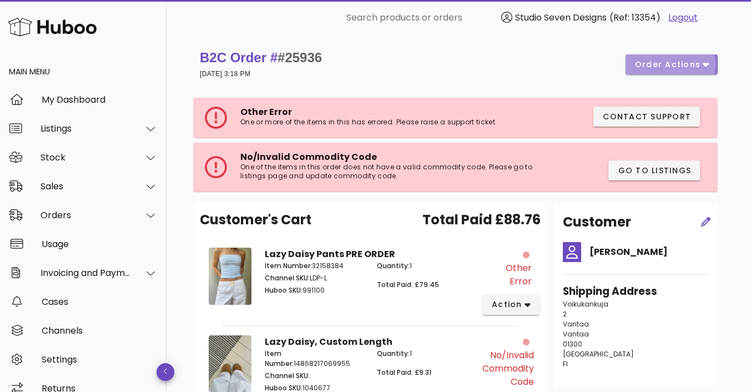
click at [706, 63] on icon "button" at bounding box center [705, 64] width 6 height 10
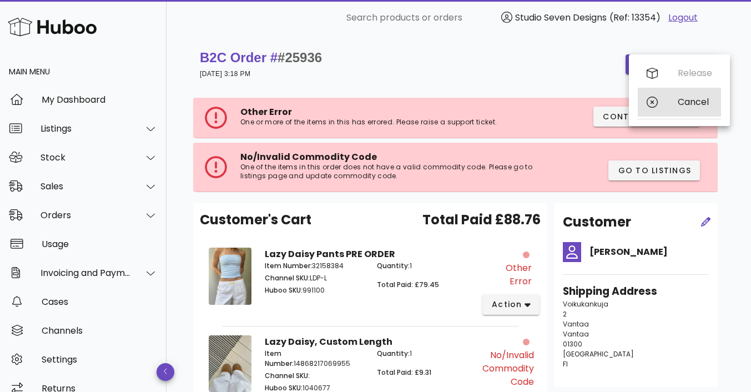
click at [703, 102] on div "Cancel" at bounding box center [694, 102] width 34 height 11
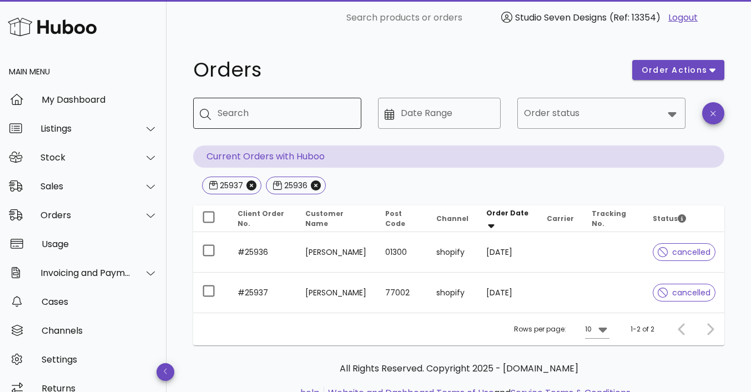
click at [282, 123] on div "Search" at bounding box center [284, 113] width 135 height 31
type input "*****"
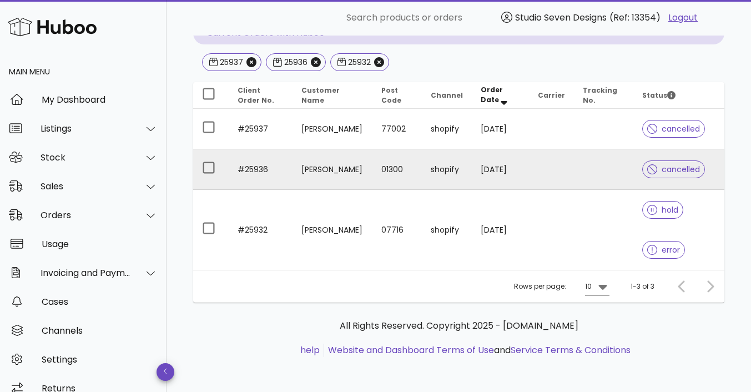
scroll to position [124, 0]
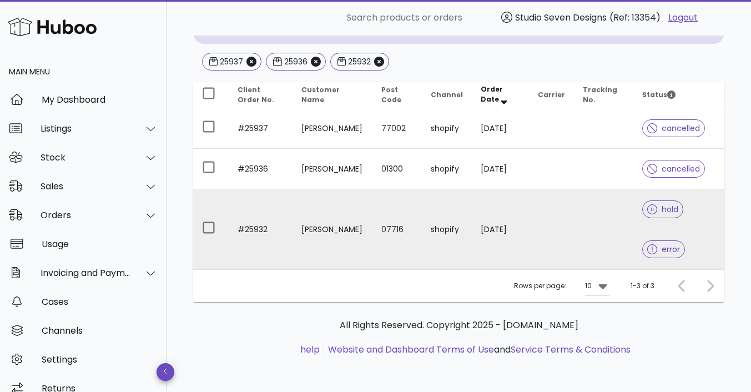
click at [574, 227] on td at bounding box center [603, 229] width 59 height 80
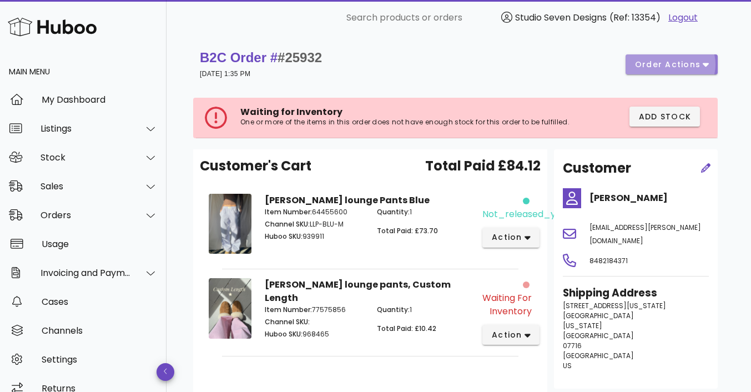
click at [706, 63] on icon "button" at bounding box center [705, 64] width 6 height 10
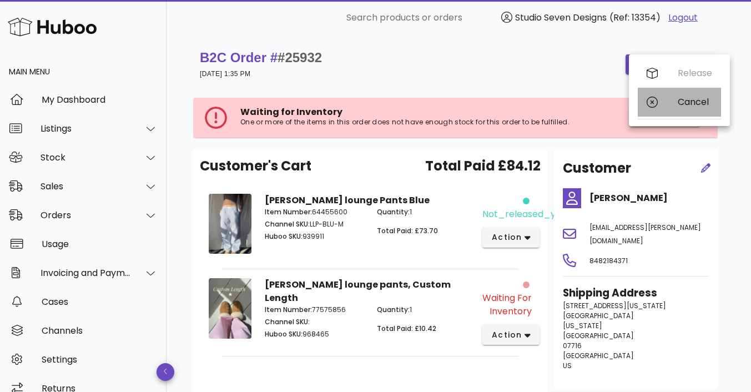
click at [697, 103] on div "Cancel" at bounding box center [694, 102] width 34 height 11
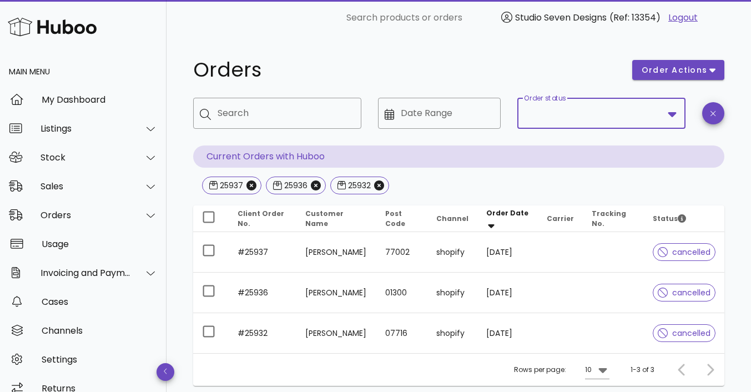
click at [561, 117] on input "Order status" at bounding box center [593, 113] width 139 height 18
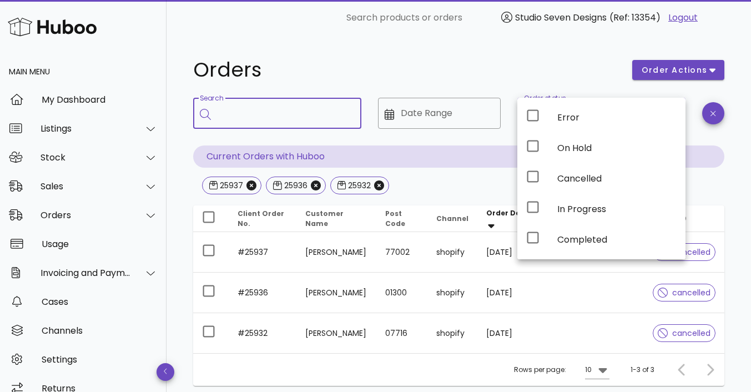
click at [228, 108] on input "Search" at bounding box center [284, 113] width 135 height 18
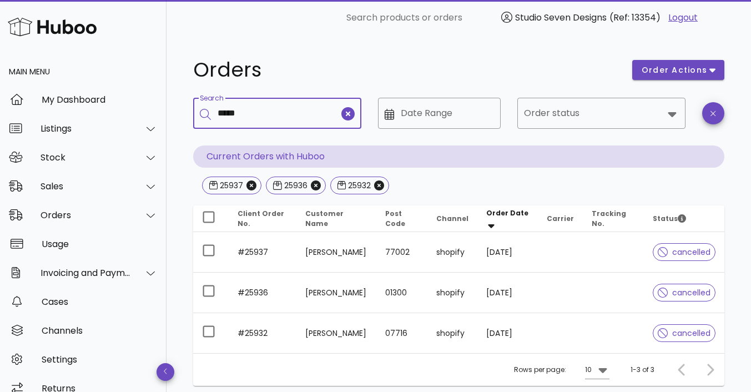
type input "*****"
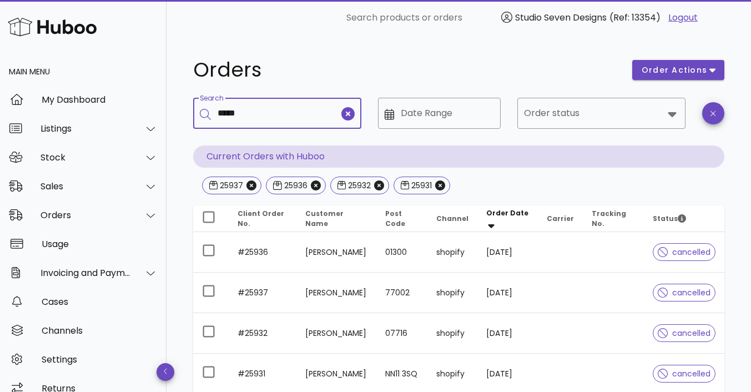
type input "*****"
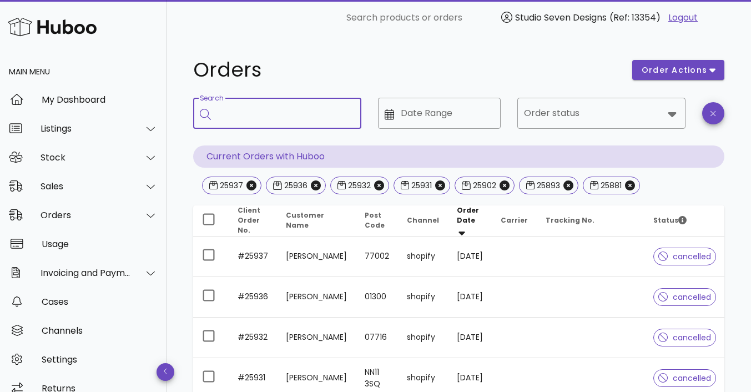
scroll to position [286, 0]
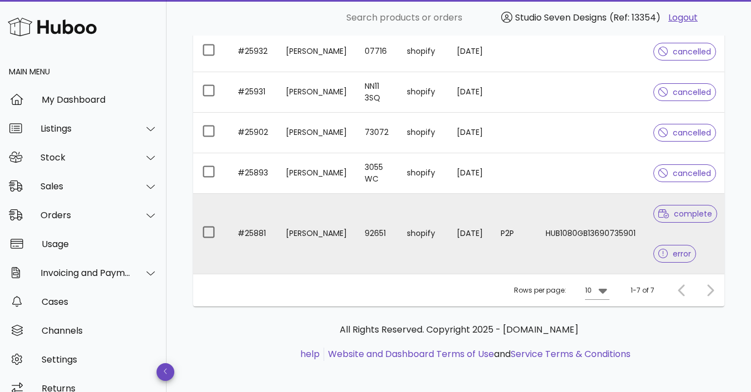
click at [594, 257] on td "HUB1080GB13690735901" at bounding box center [590, 234] width 108 height 80
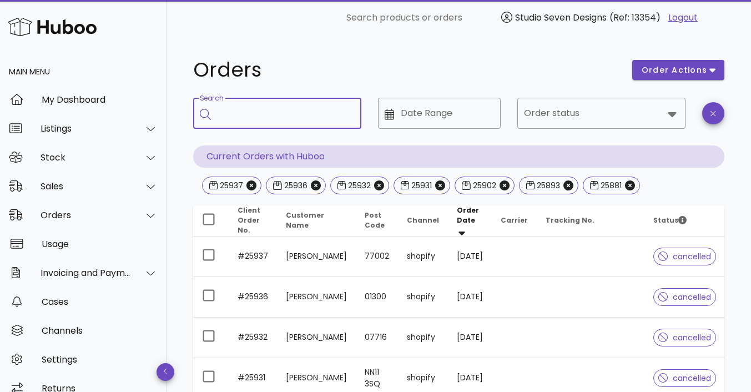
click at [260, 113] on input "Search" at bounding box center [284, 113] width 135 height 18
type input "***"
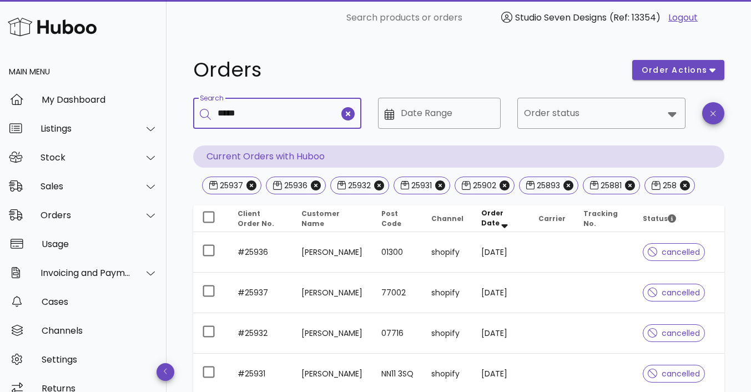
type input "*****"
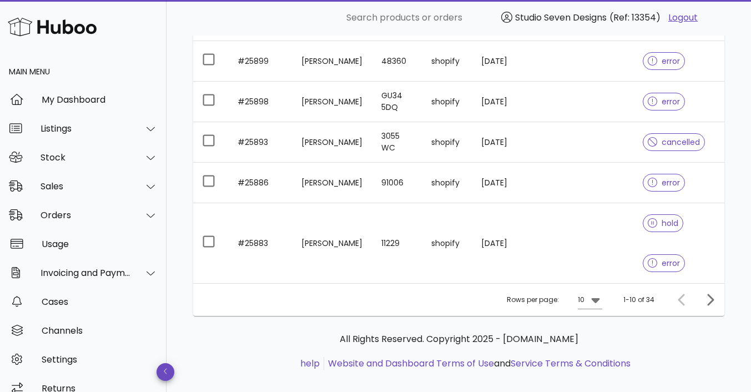
scroll to position [414, 0]
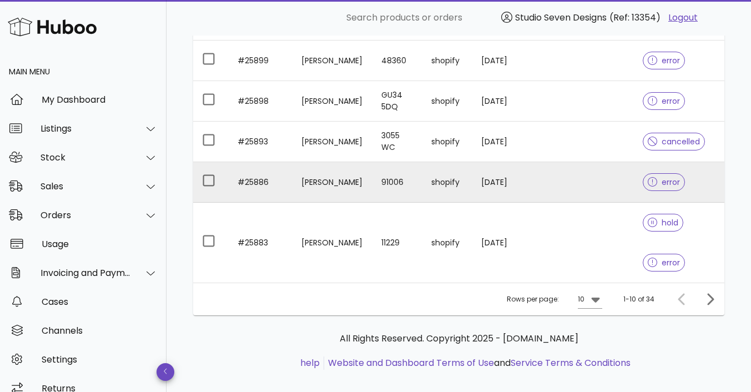
click at [588, 185] on td at bounding box center [603, 182] width 59 height 40
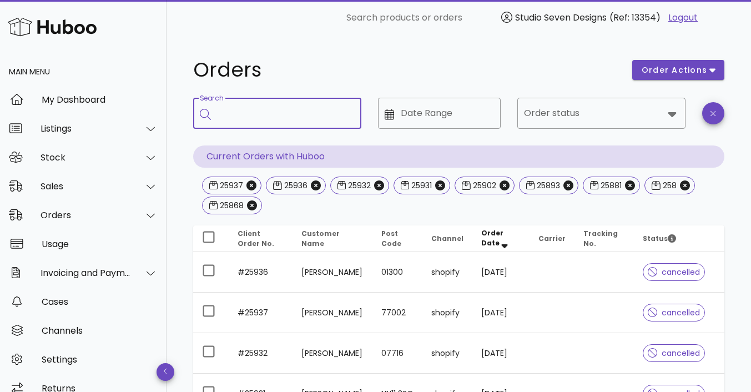
click at [273, 108] on input "Search" at bounding box center [284, 113] width 135 height 18
type input "*****"
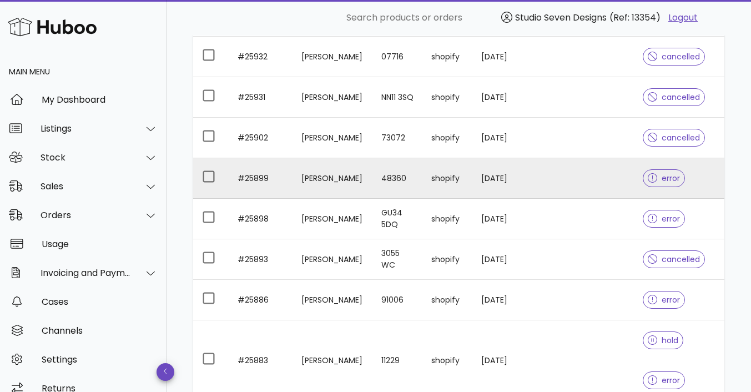
scroll to position [301, 0]
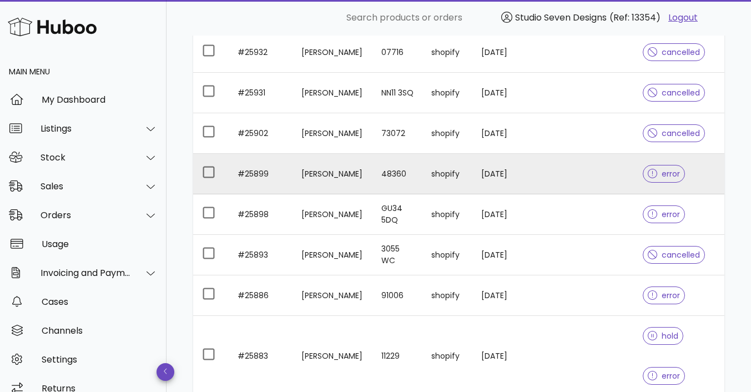
click at [586, 173] on td at bounding box center [603, 174] width 59 height 40
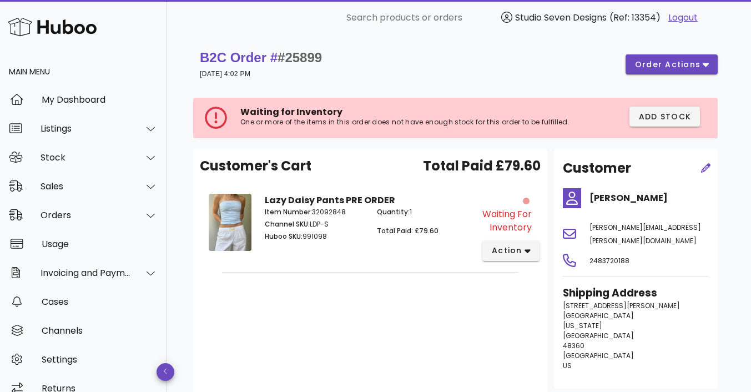
scroll to position [301, 0]
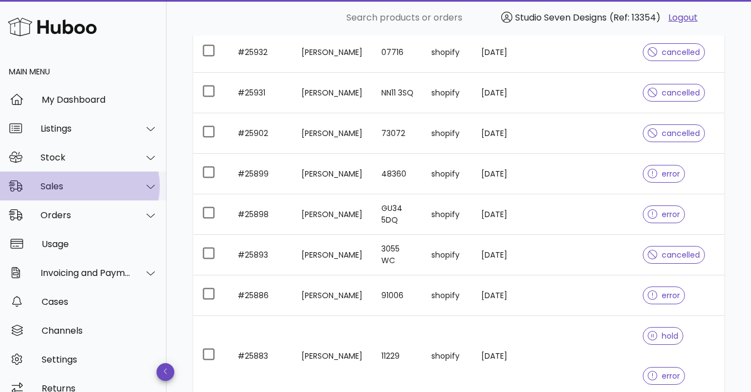
click at [81, 181] on div "Sales" at bounding box center [85, 186] width 90 height 11
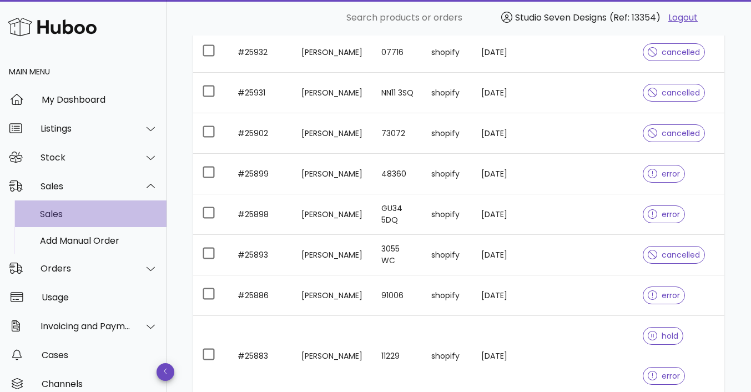
click at [68, 212] on div "Sales" at bounding box center [99, 214] width 118 height 11
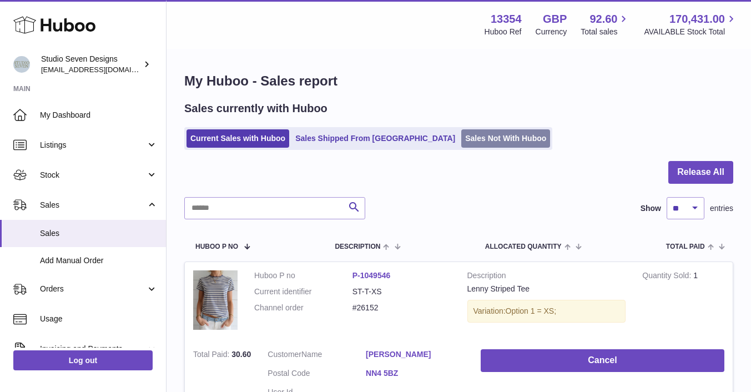
click at [461, 141] on link "Sales Not With Huboo" at bounding box center [505, 138] width 89 height 18
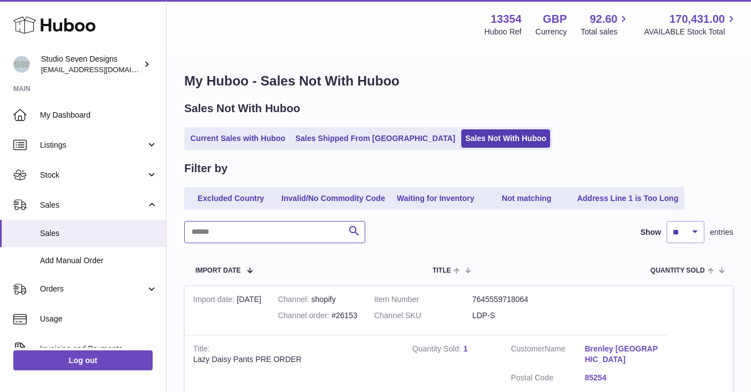
click at [220, 225] on input "text" at bounding box center [274, 232] width 181 height 22
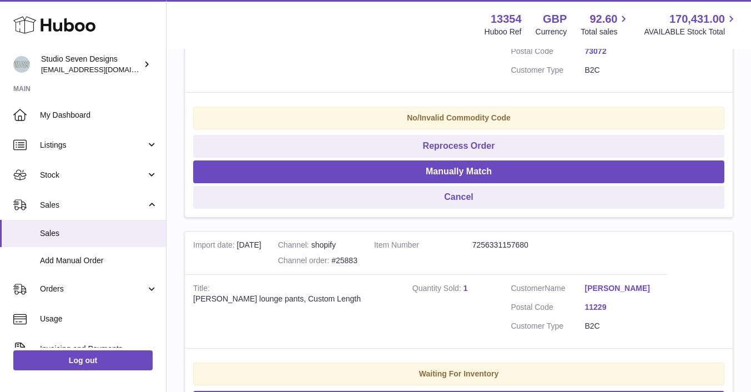
scroll to position [489, 0]
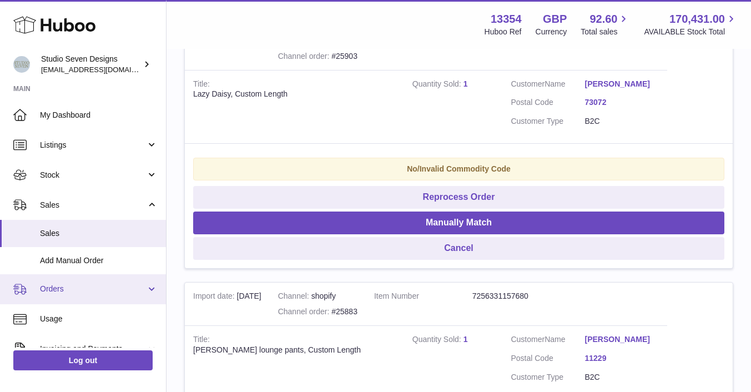
type input "**********"
click at [79, 291] on span "Orders" at bounding box center [93, 288] width 106 height 11
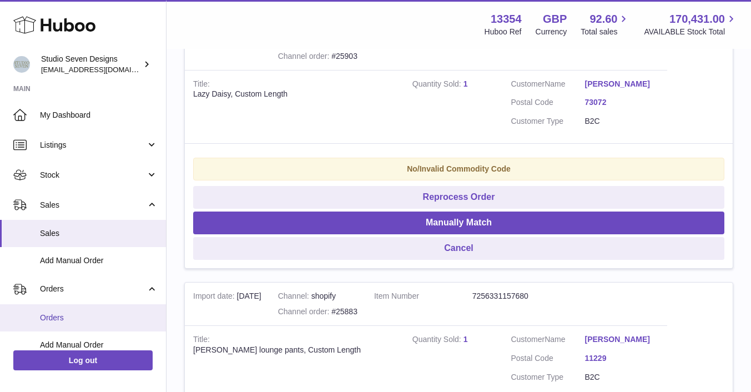
click at [63, 317] on span "Orders" at bounding box center [99, 317] width 118 height 11
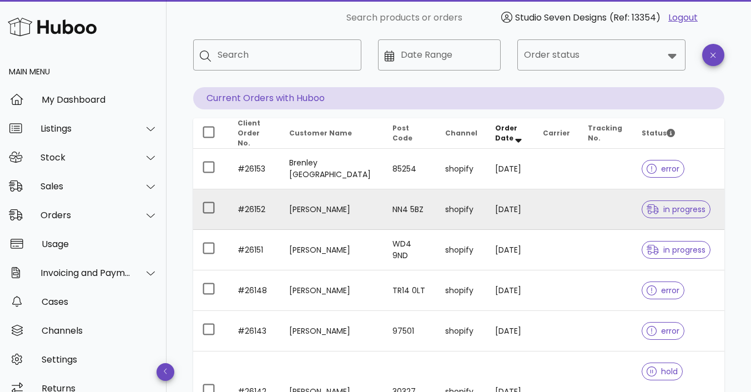
scroll to position [59, 0]
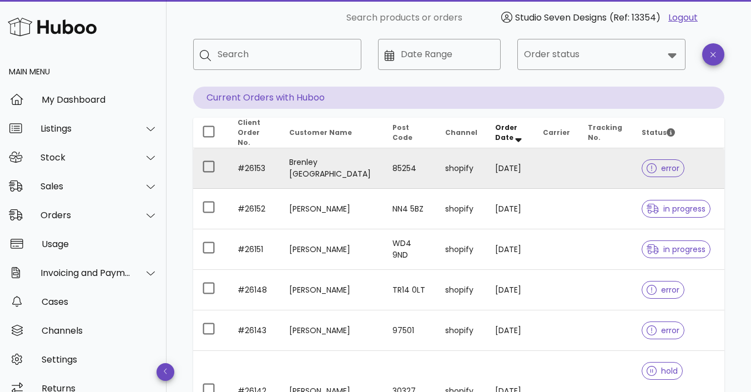
click at [579, 170] on td at bounding box center [606, 168] width 54 height 40
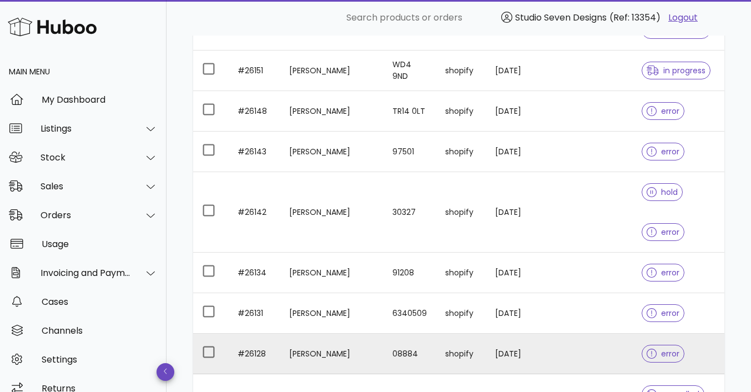
scroll to position [378, 0]
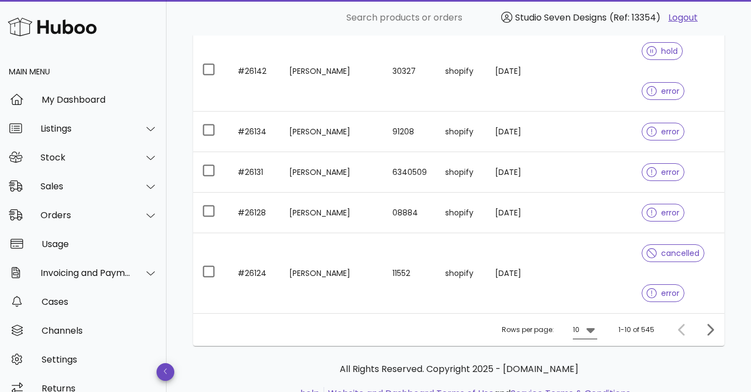
click at [591, 328] on icon at bounding box center [590, 330] width 8 height 5
click at [589, 346] on div "50" at bounding box center [588, 347] width 11 height 11
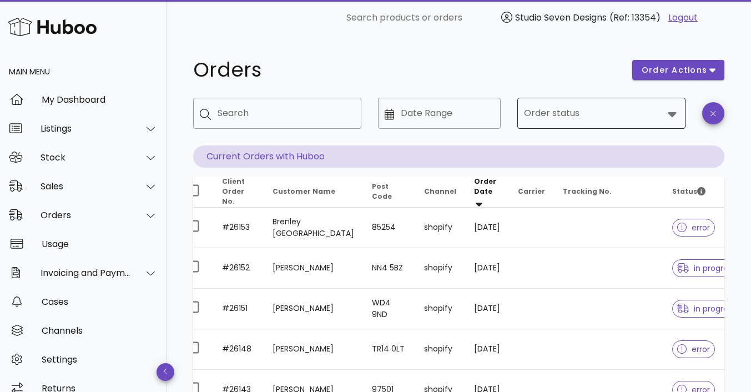
click at [673, 113] on icon at bounding box center [672, 114] width 8 height 5
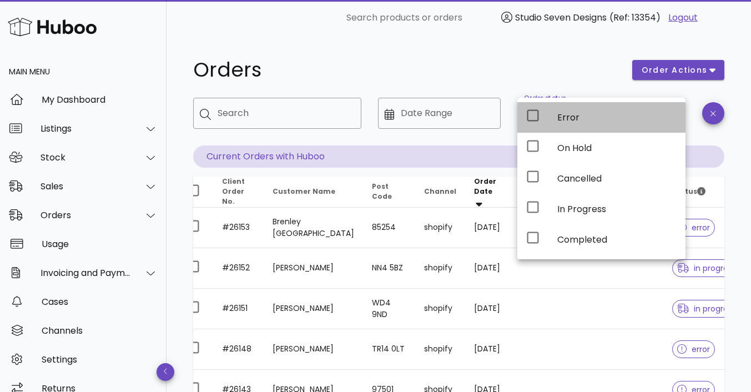
click at [661, 119] on div "Error" at bounding box center [616, 117] width 119 height 11
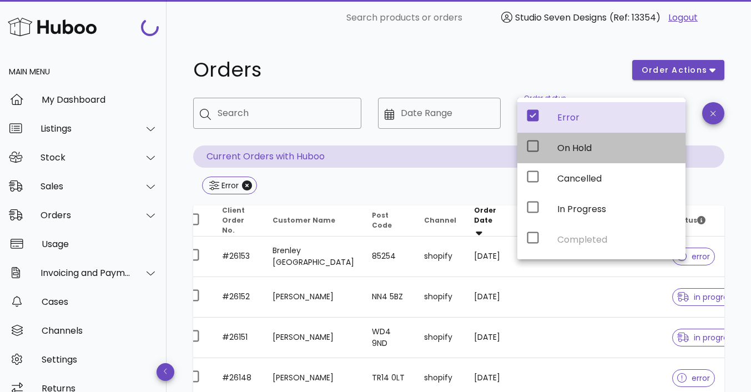
click at [651, 149] on div "On Hold" at bounding box center [616, 148] width 119 height 11
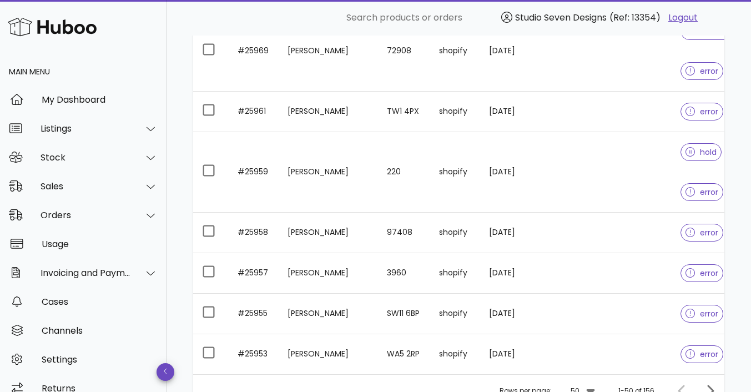
scroll to position [2798, 0]
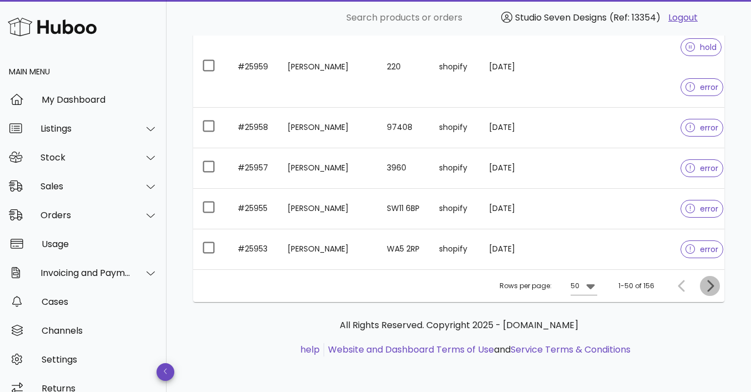
click at [715, 283] on icon "Next page" at bounding box center [709, 285] width 13 height 13
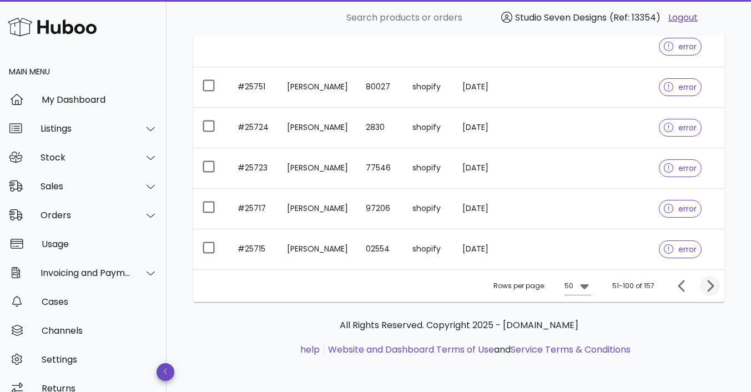
scroll to position [2710, 0]
click at [712, 289] on icon "Next page" at bounding box center [709, 286] width 13 height 13
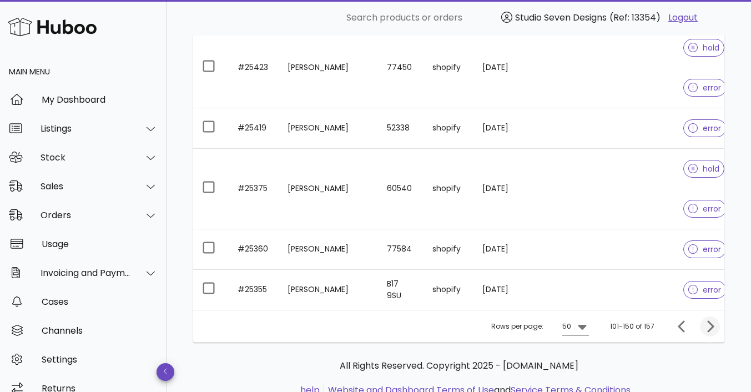
click at [712, 289] on div "error" at bounding box center [715, 290] width 64 height 40
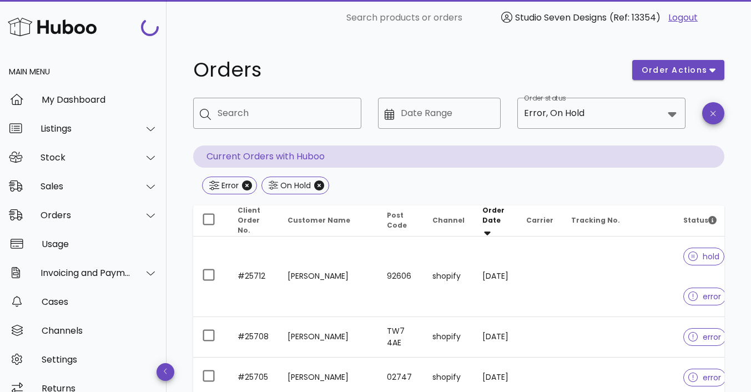
scroll to position [2710, 0]
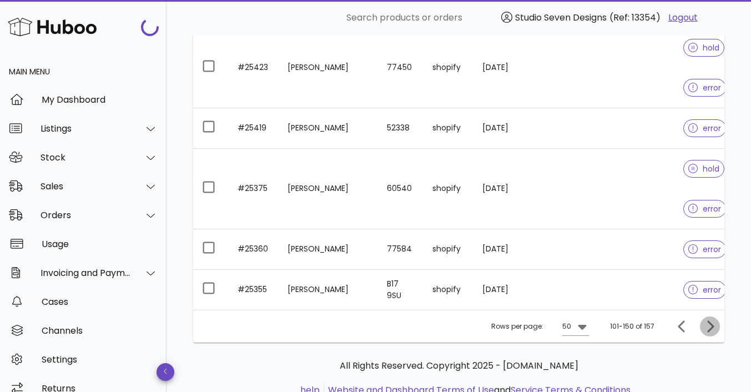
click at [714, 333] on icon "Next page" at bounding box center [709, 326] width 13 height 13
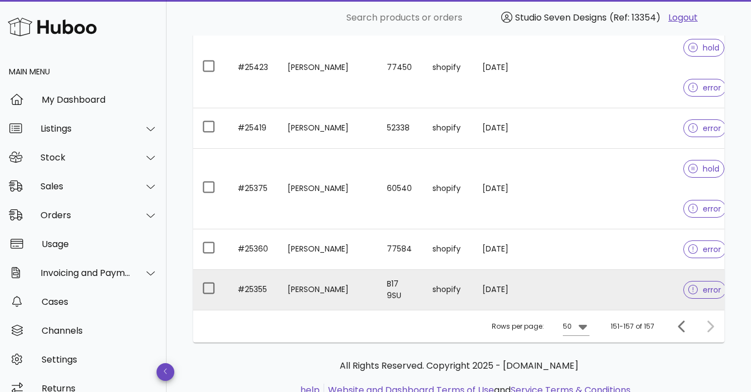
scroll to position [2680, 0]
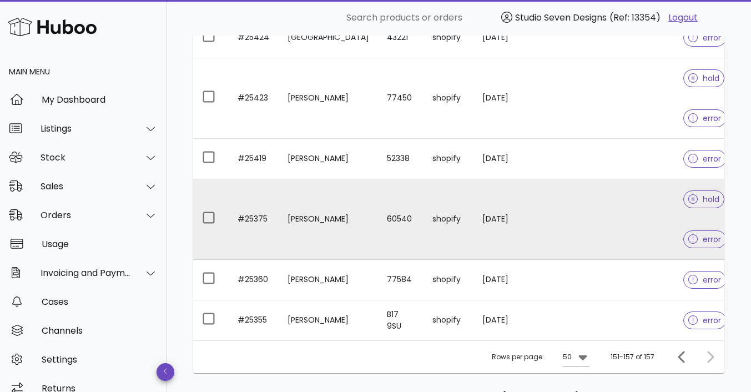
click at [610, 200] on td at bounding box center [618, 219] width 112 height 80
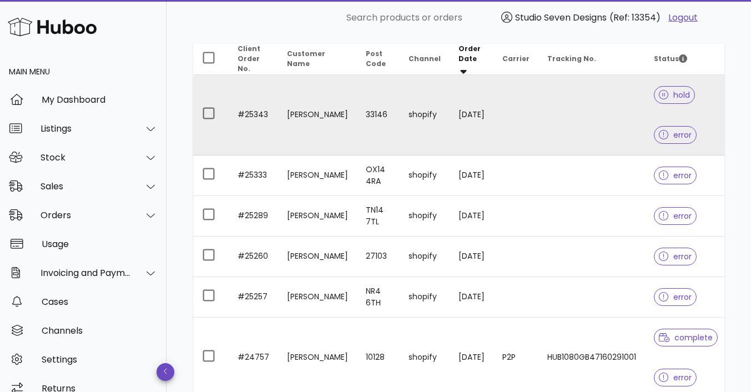
scroll to position [189, 0]
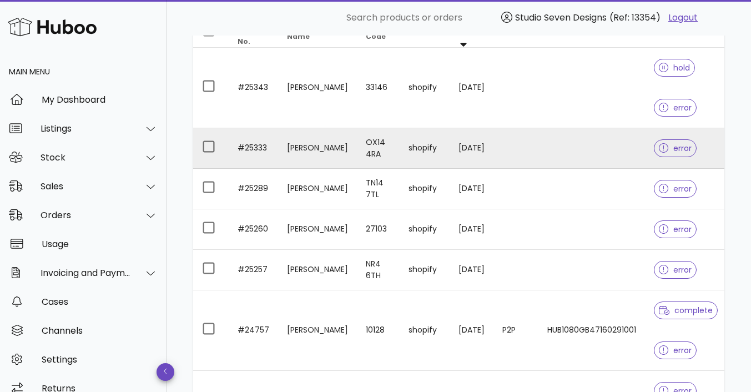
click at [573, 142] on td at bounding box center [591, 148] width 107 height 40
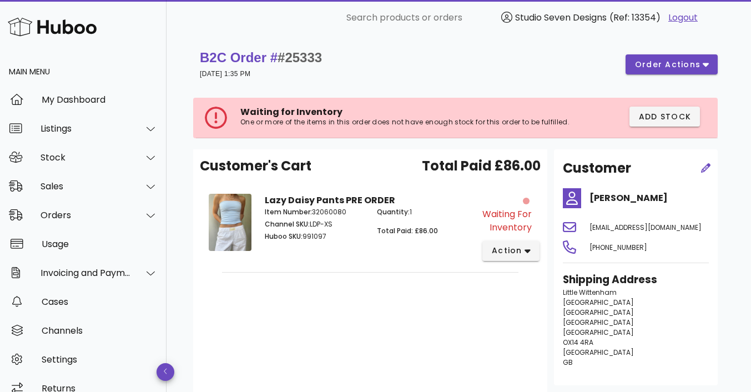
scroll to position [189, 0]
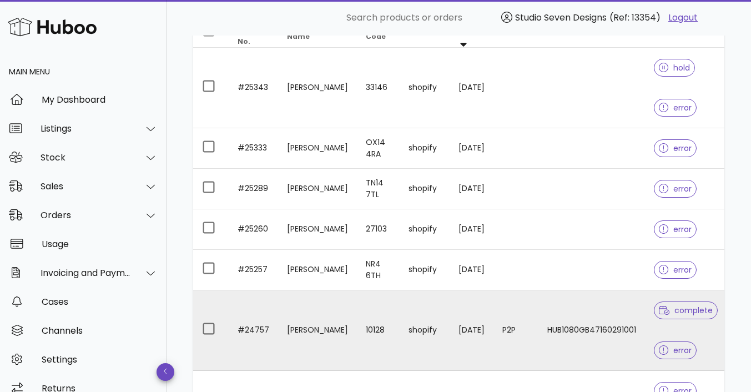
click at [624, 300] on td "HUB1080GB47160291001" at bounding box center [591, 330] width 107 height 80
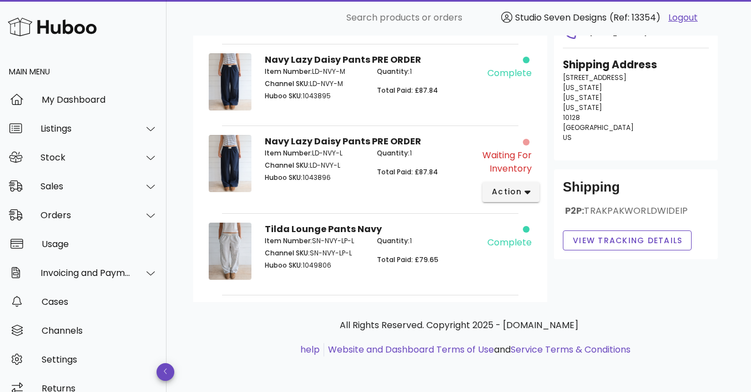
scroll to position [255, 0]
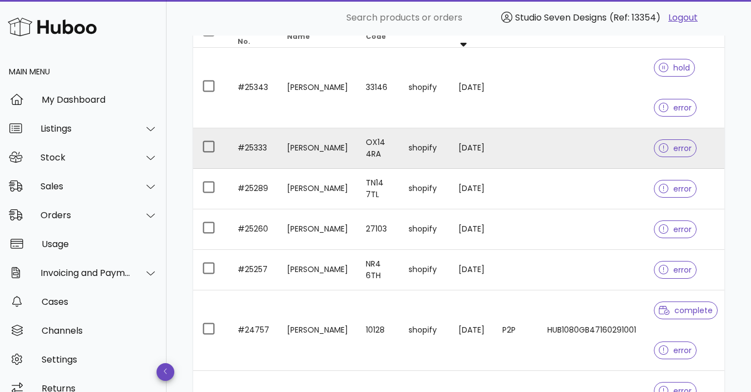
scroll to position [366, 0]
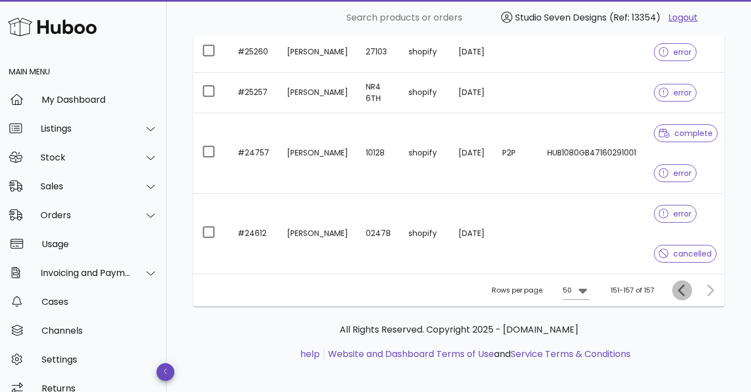
click at [683, 285] on icon "Previous page" at bounding box center [681, 289] width 13 height 13
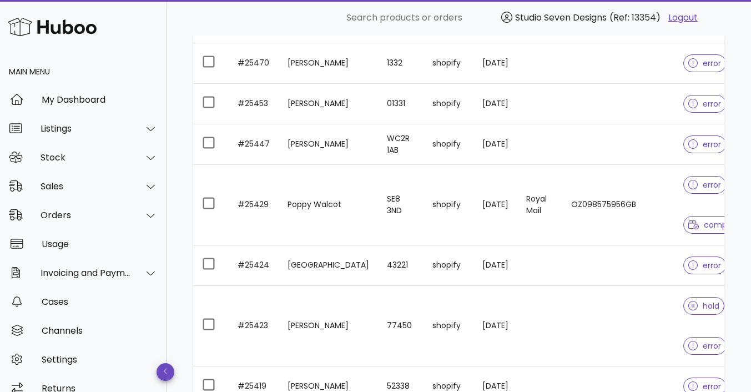
scroll to position [2758, 0]
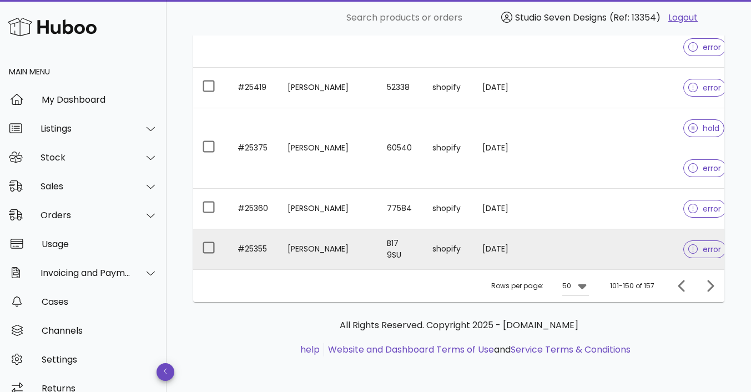
click at [618, 244] on td at bounding box center [618, 249] width 112 height 40
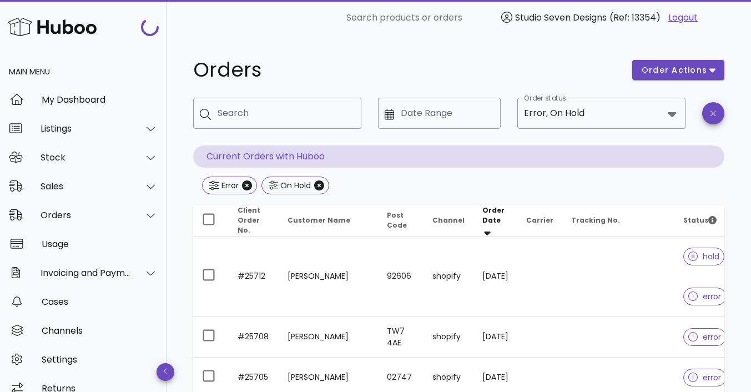
scroll to position [2758, 0]
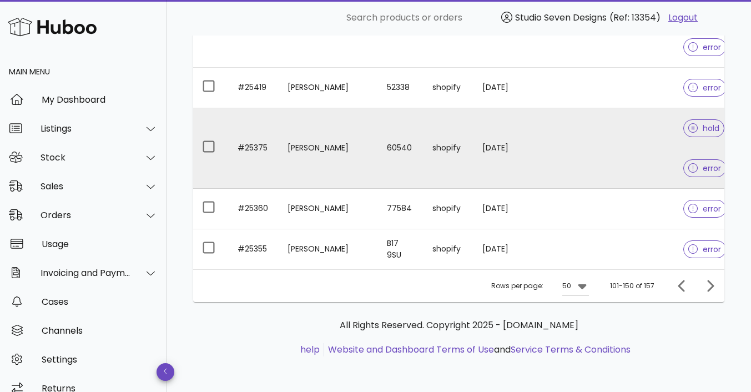
click at [616, 144] on td at bounding box center [618, 148] width 112 height 80
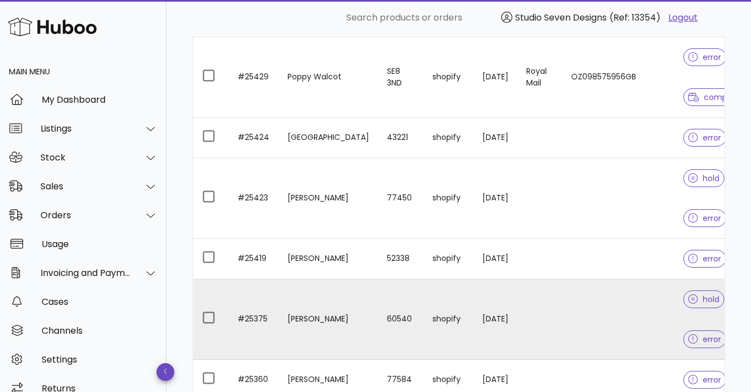
scroll to position [2579, 0]
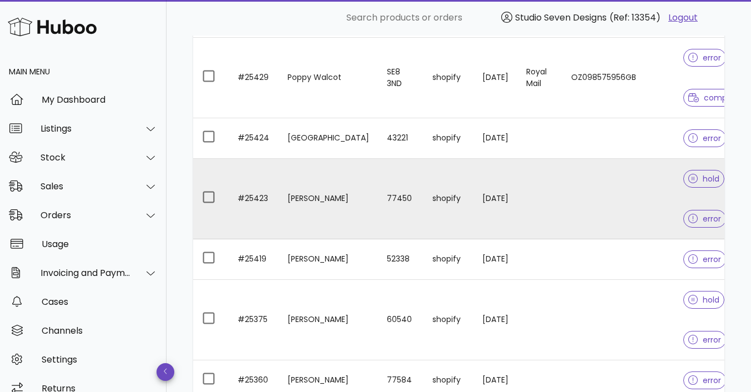
click at [615, 201] on td at bounding box center [618, 199] width 112 height 80
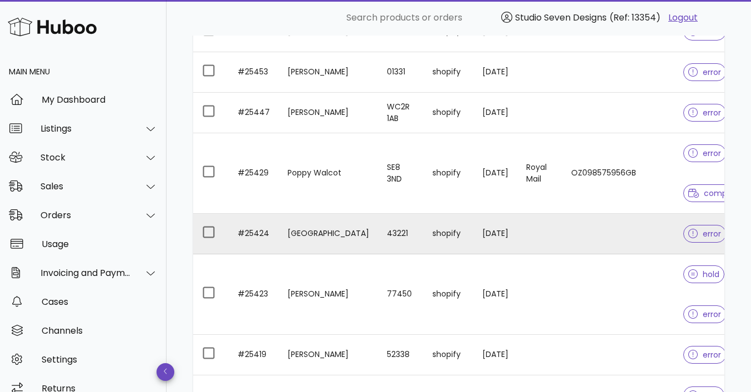
scroll to position [2483, 0]
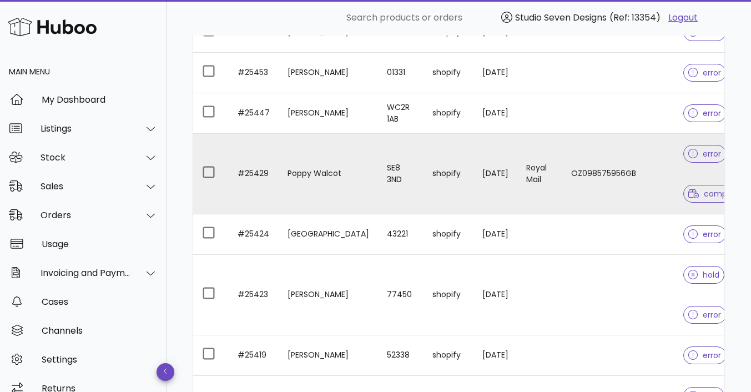
click at [591, 152] on td "OZ098575956GB" at bounding box center [618, 174] width 112 height 80
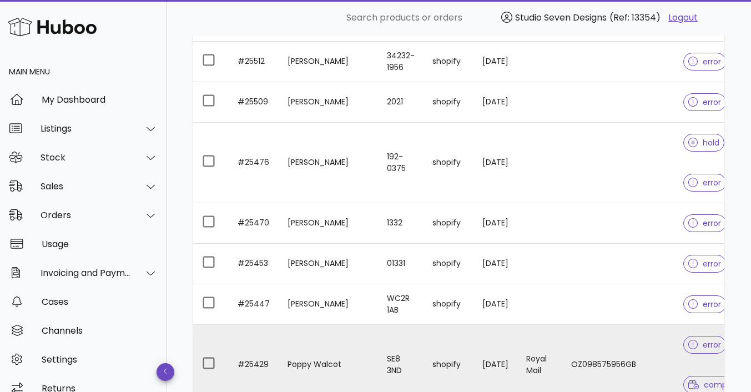
scroll to position [2287, 0]
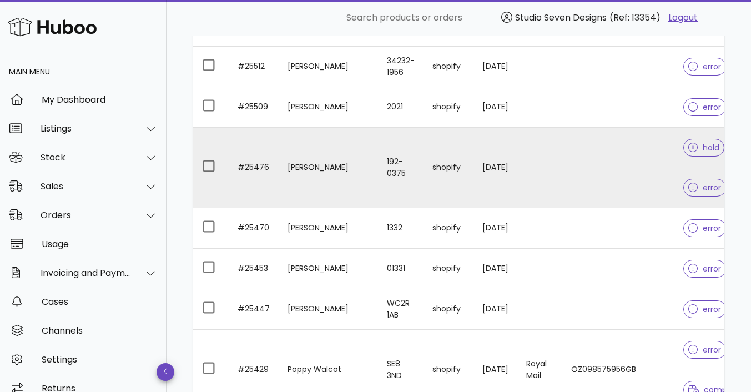
click at [619, 173] on td at bounding box center [618, 168] width 112 height 80
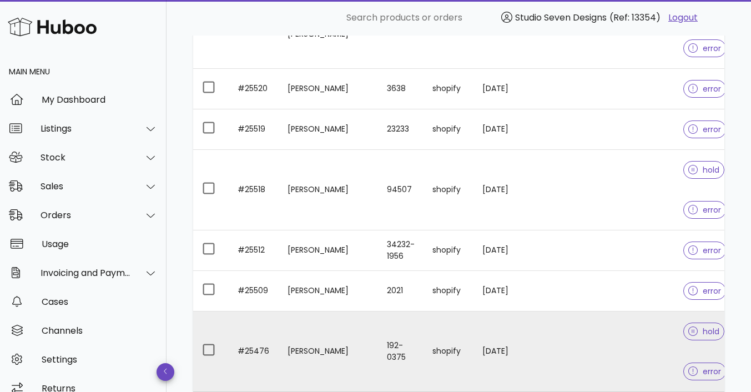
scroll to position [2101, 0]
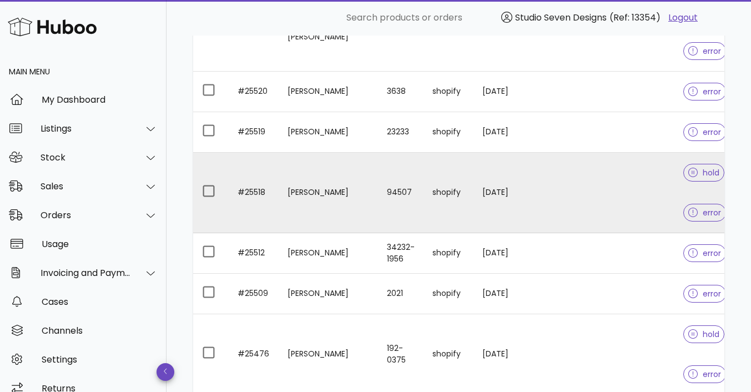
click at [599, 191] on td at bounding box center [618, 193] width 112 height 80
